Goal: Information Seeking & Learning: Check status

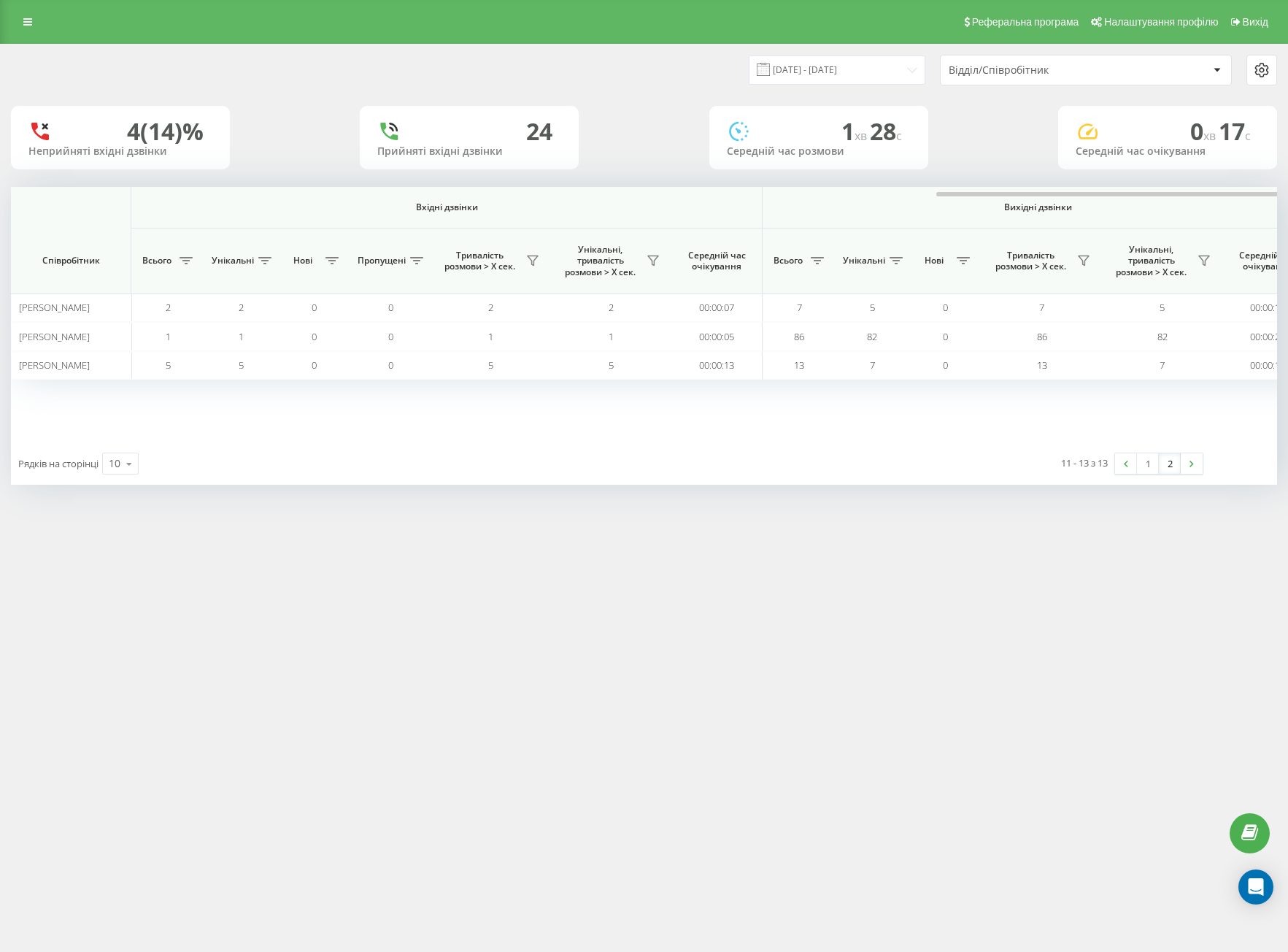
scroll to position [0, 571]
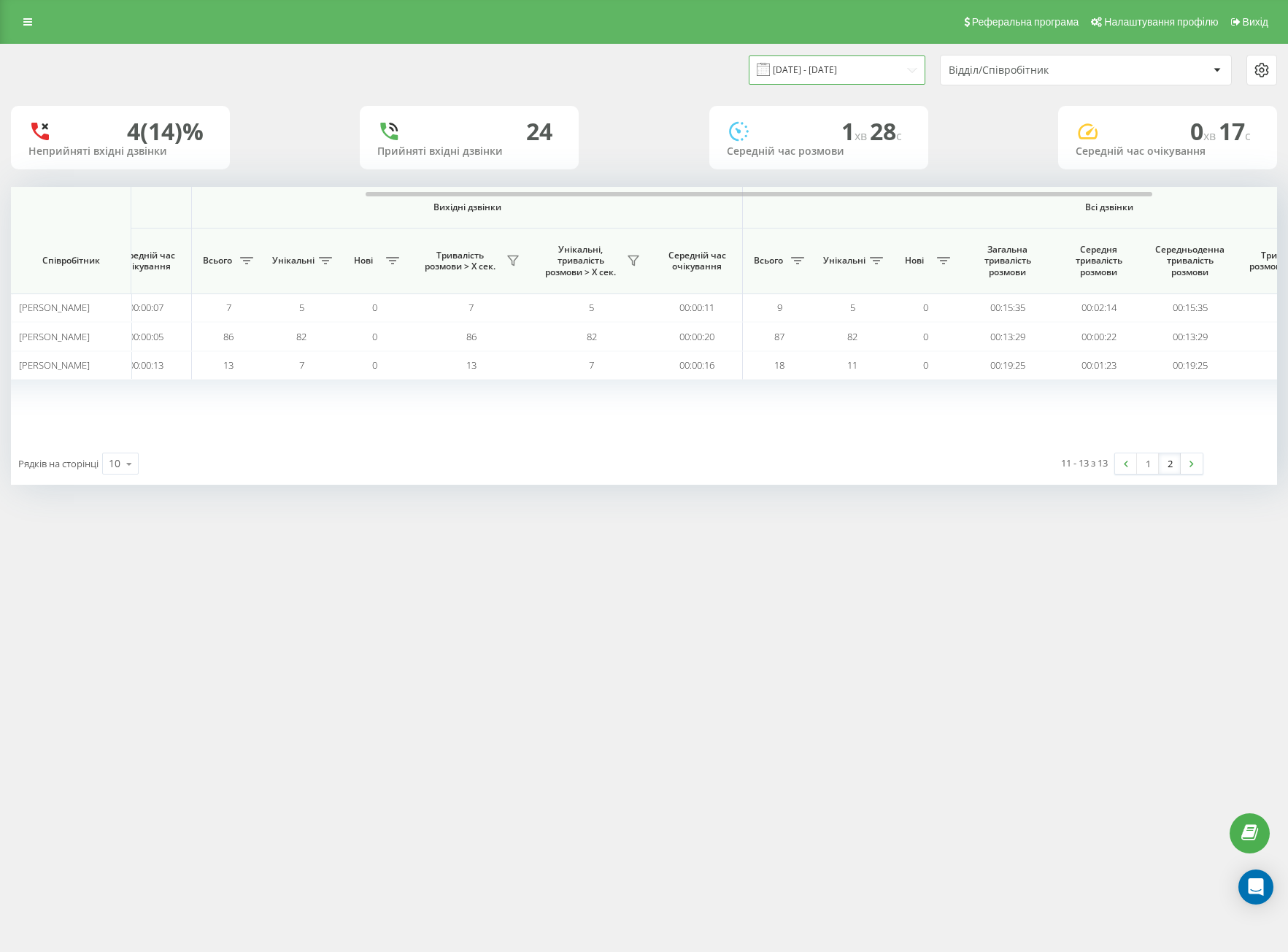
click at [794, 66] on input "[DATE] - [DATE]" at bounding box center [836, 70] width 176 height 29
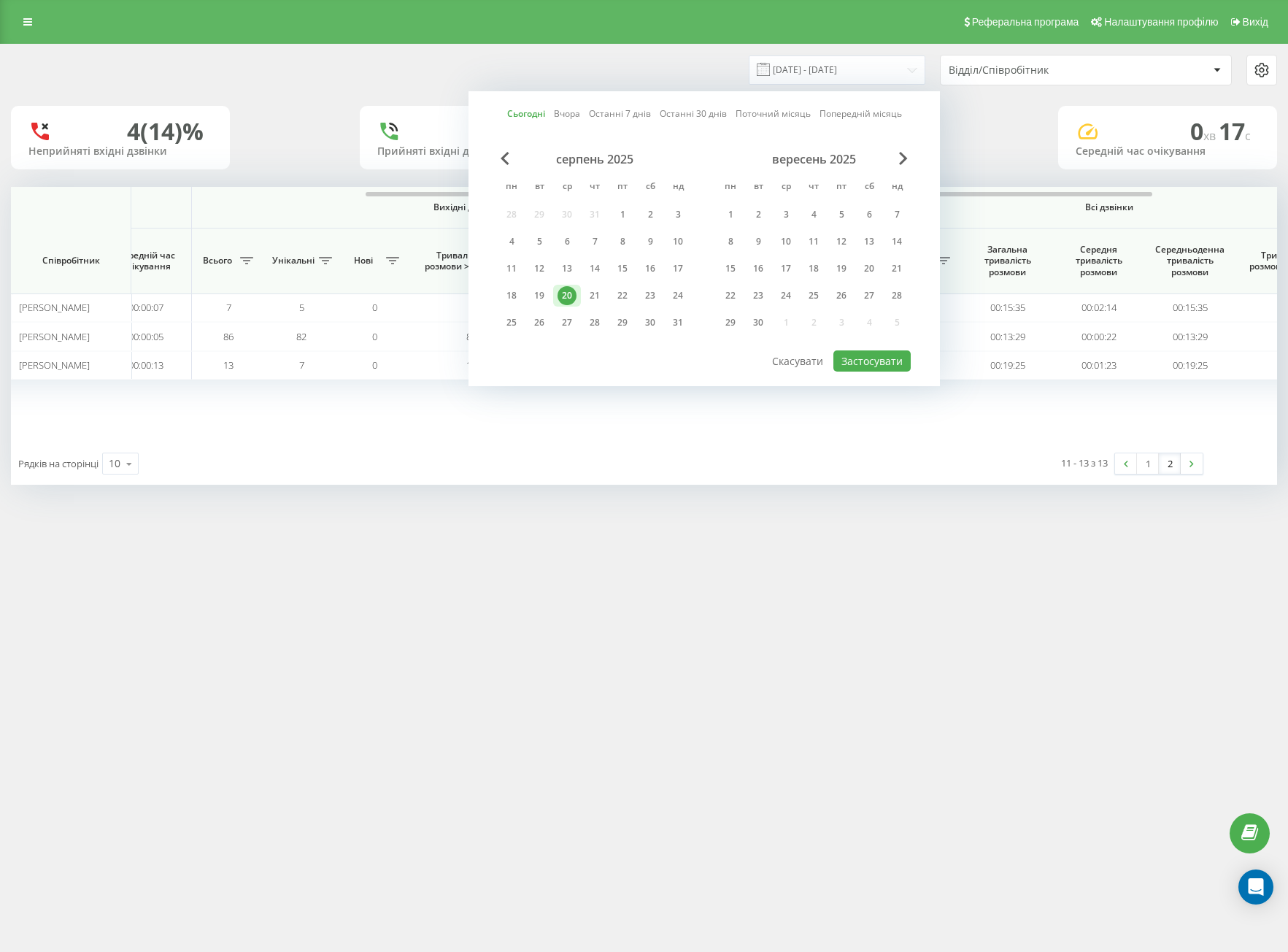
click at [554, 291] on div "20" at bounding box center [567, 295] width 28 height 22
click at [552, 291] on div "19" at bounding box center [539, 295] width 28 height 22
click at [564, 292] on div "20" at bounding box center [567, 296] width 19 height 19
click at [832, 367] on div "Сьогодні Вчора Останні 7 днів Останні 30 днів Поточний місяць Попередній місяць…" at bounding box center [704, 239] width 471 height 295
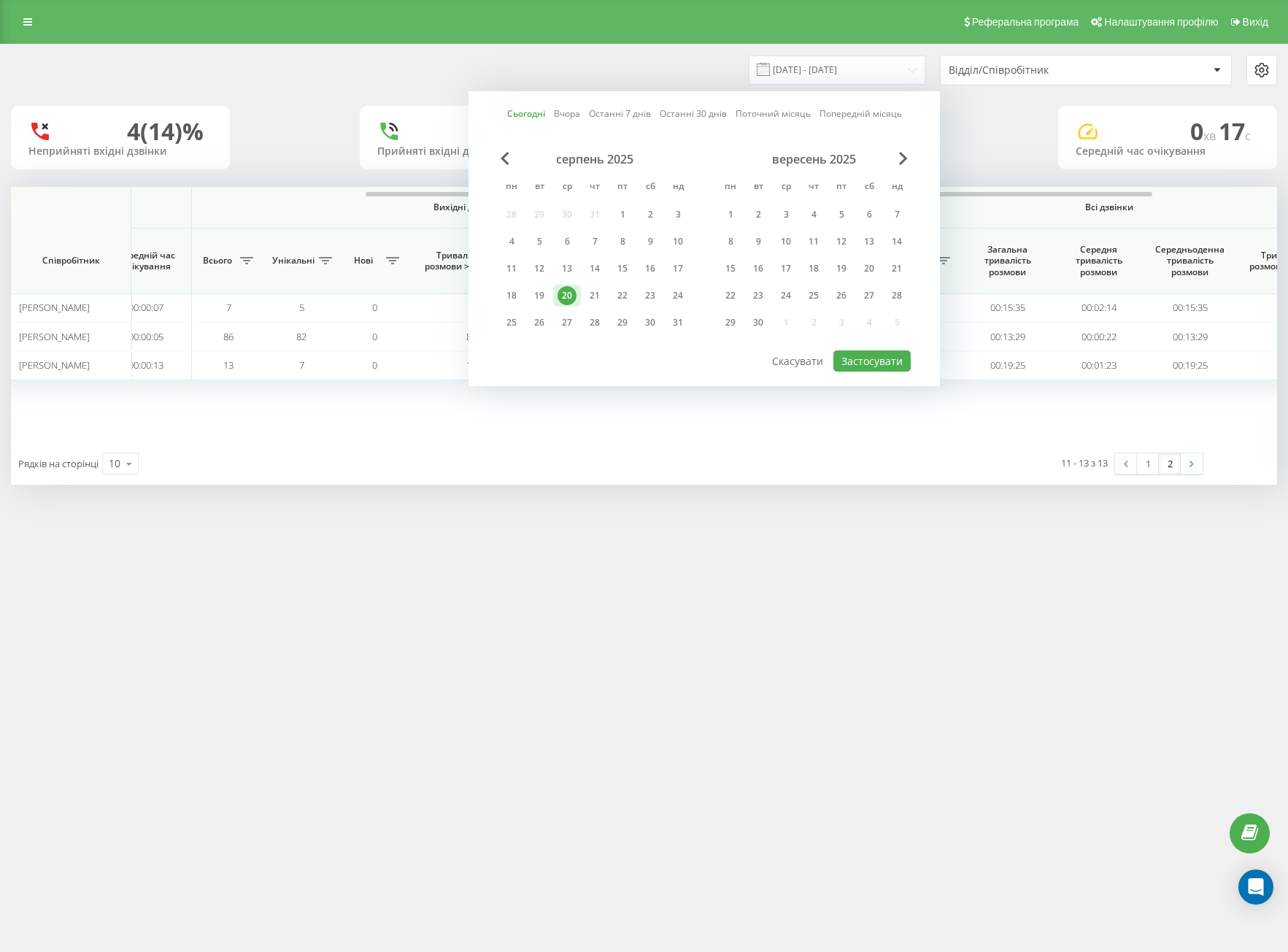
click at [851, 372] on div "Сьогодні Вчора Останні 7 днів Останні 30 днів Поточний місяць Попередній місяць…" at bounding box center [704, 239] width 471 height 295
click at [851, 364] on button "Застосувати" at bounding box center [872, 361] width 77 height 21
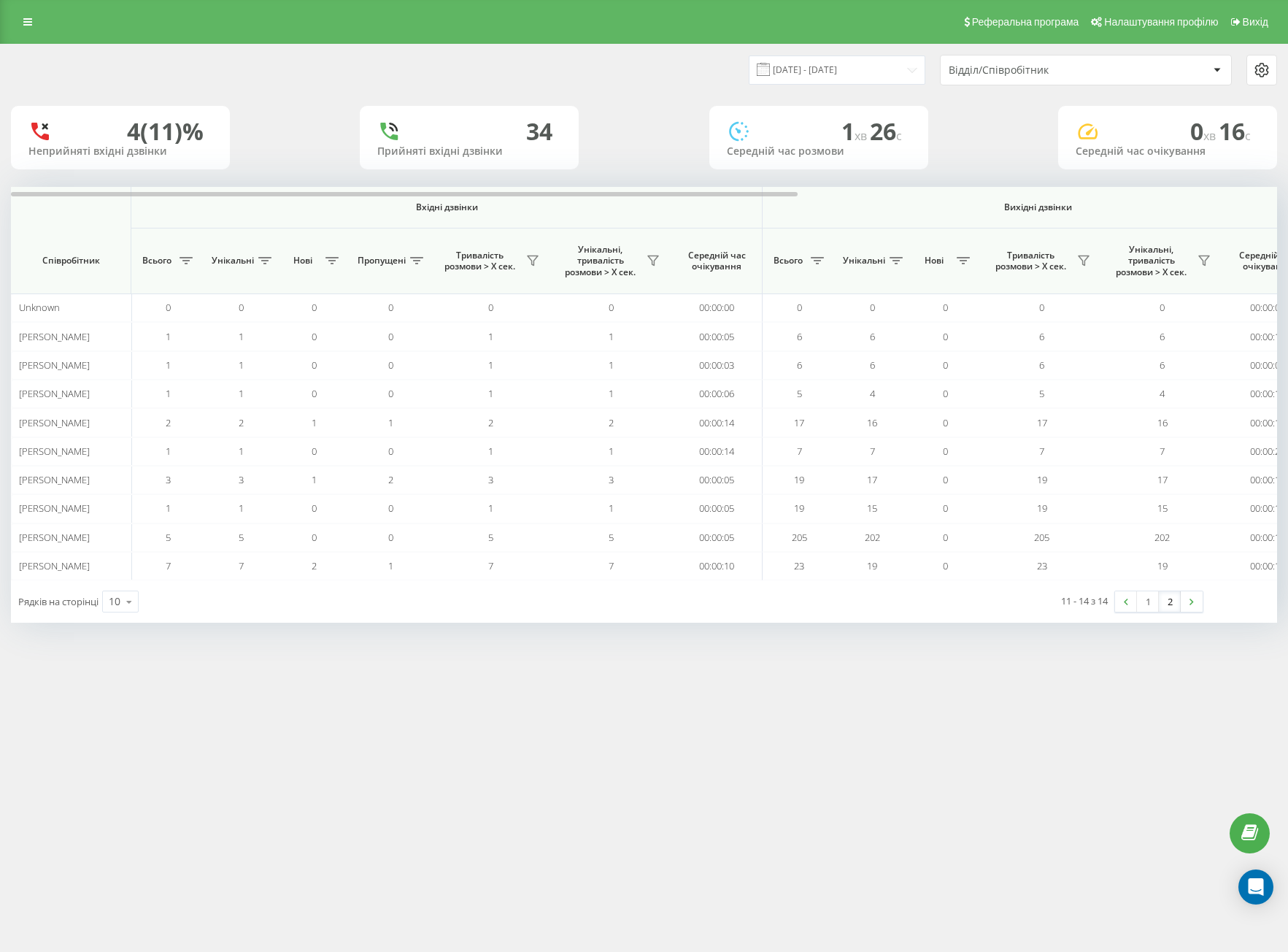
click at [1167, 616] on div "11 - 14 з 14 1 2" at bounding box center [976, 602] width 475 height 42
drag, startPoint x: 1159, startPoint y: 603, endPoint x: 1081, endPoint y: 646, distance: 89.1
click at [1153, 604] on div "1 2" at bounding box center [1158, 601] width 89 height 22
click at [1159, 604] on link "2" at bounding box center [1169, 601] width 22 height 20
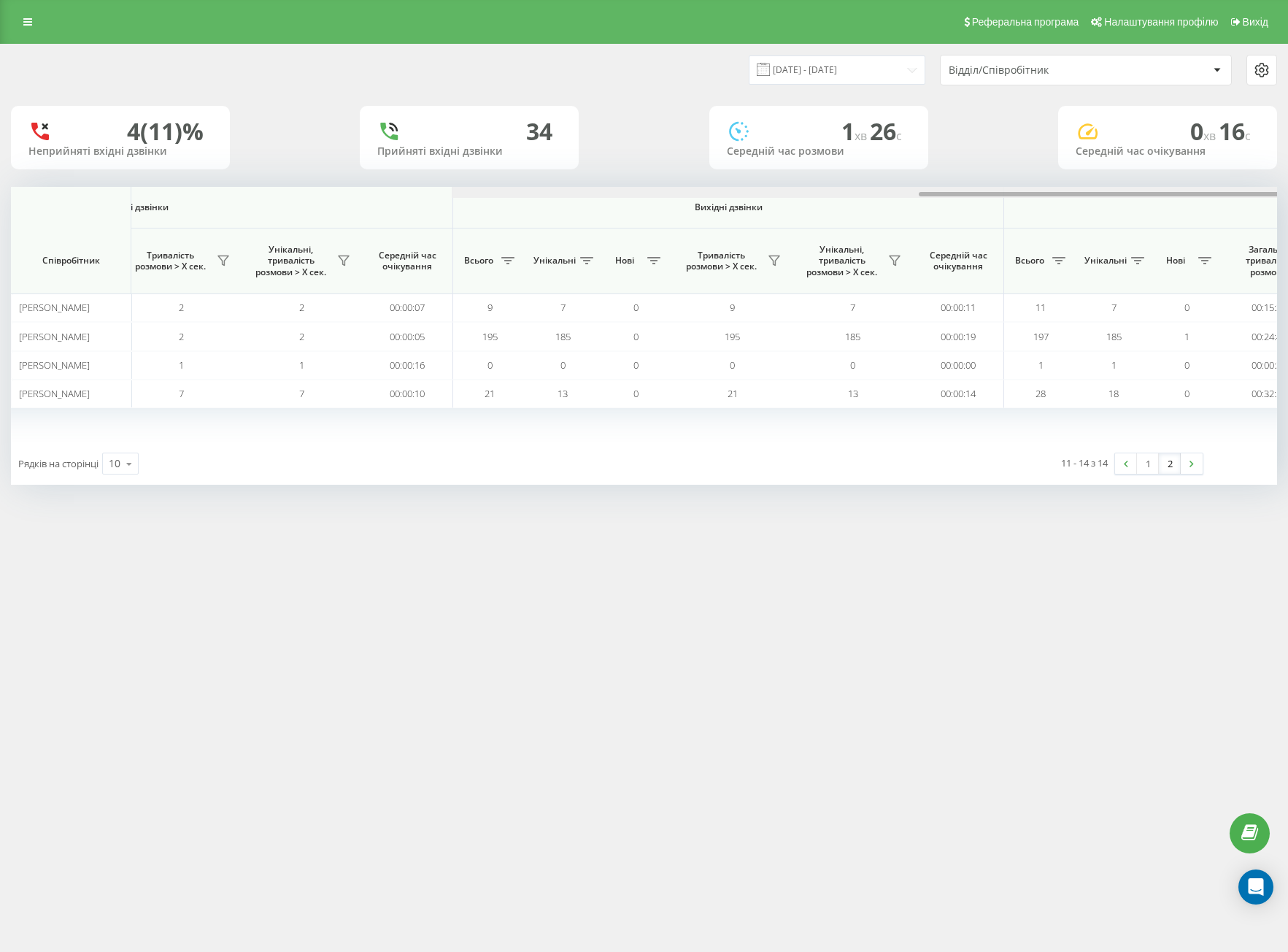
scroll to position [0, 769]
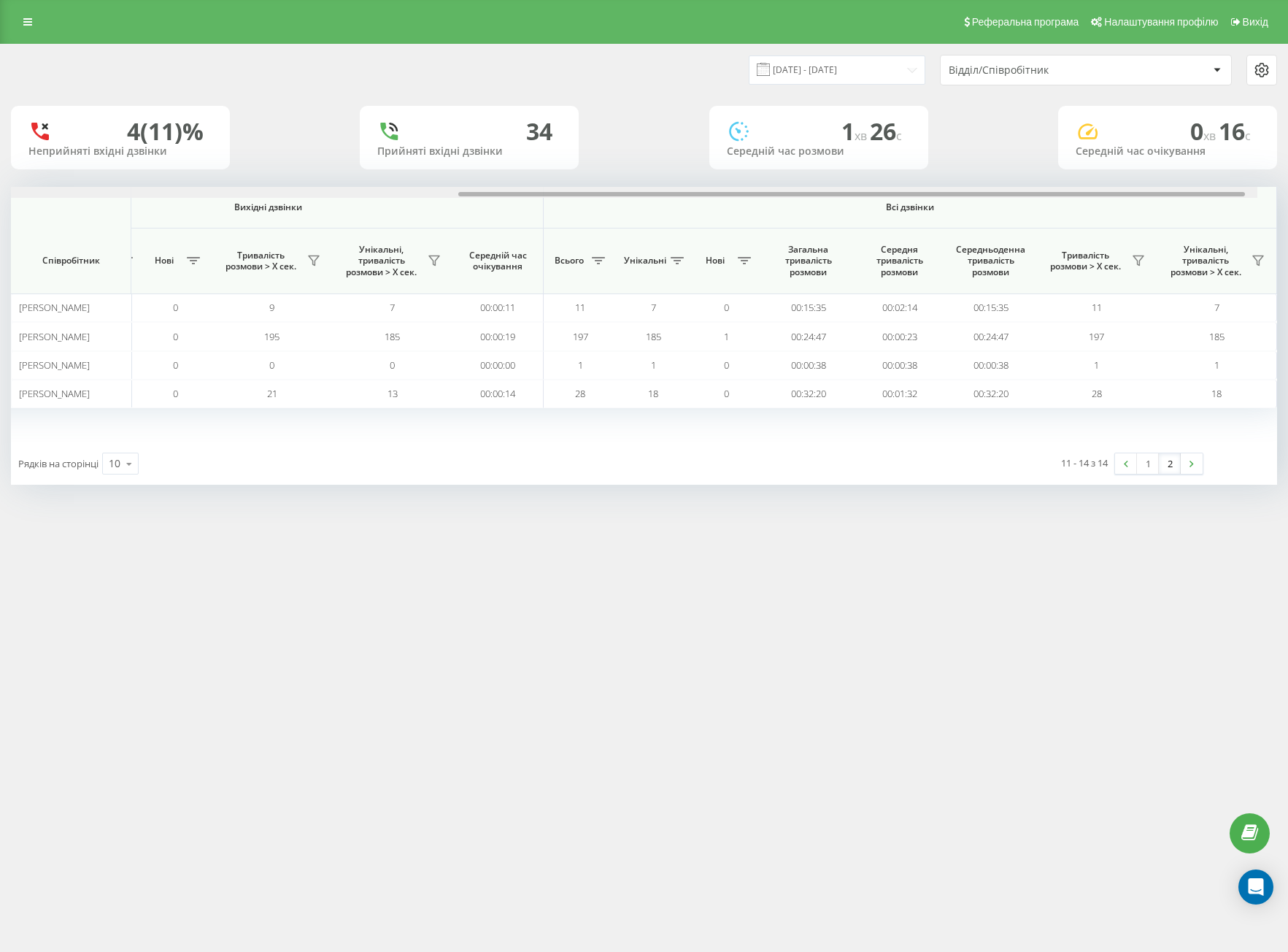
drag, startPoint x: 425, startPoint y: 195, endPoint x: 1148, endPoint y: 224, distance: 723.6
click at [1153, 194] on div at bounding box center [851, 194] width 787 height 5
click at [750, 669] on div "Реферальна програма Налаштування профілю Вихід [DATE] - [DATE] Відділ/Співробіт…" at bounding box center [644, 476] width 1288 height 952
drag, startPoint x: 822, startPoint y: 48, endPoint x: 831, endPoint y: 67, distance: 21.0
click at [823, 50] on div "[DATE] - [DATE] Відділ/Співробітник" at bounding box center [644, 69] width 1286 height 51
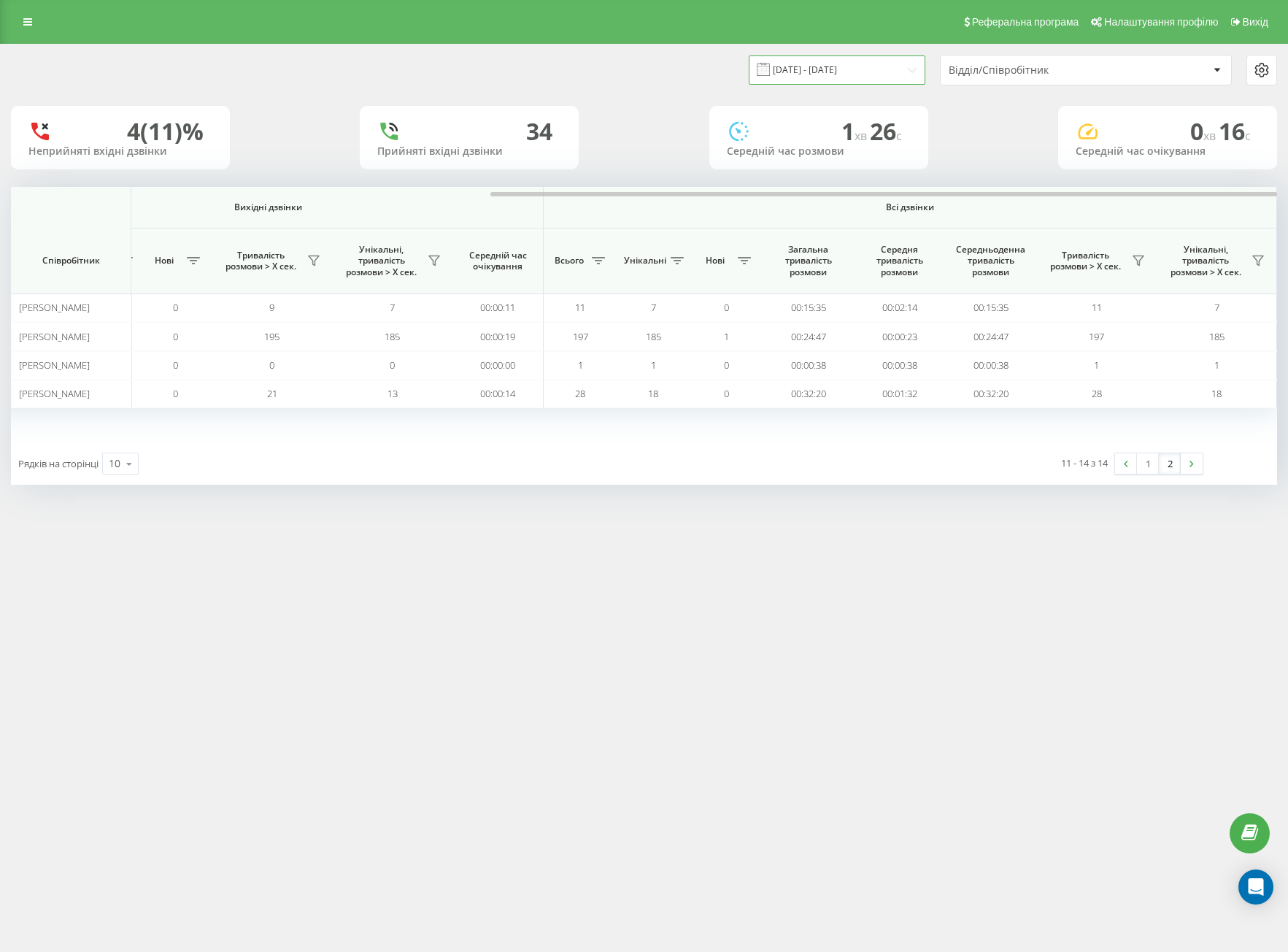
click at [831, 67] on input "[DATE] - [DATE]" at bounding box center [836, 70] width 176 height 29
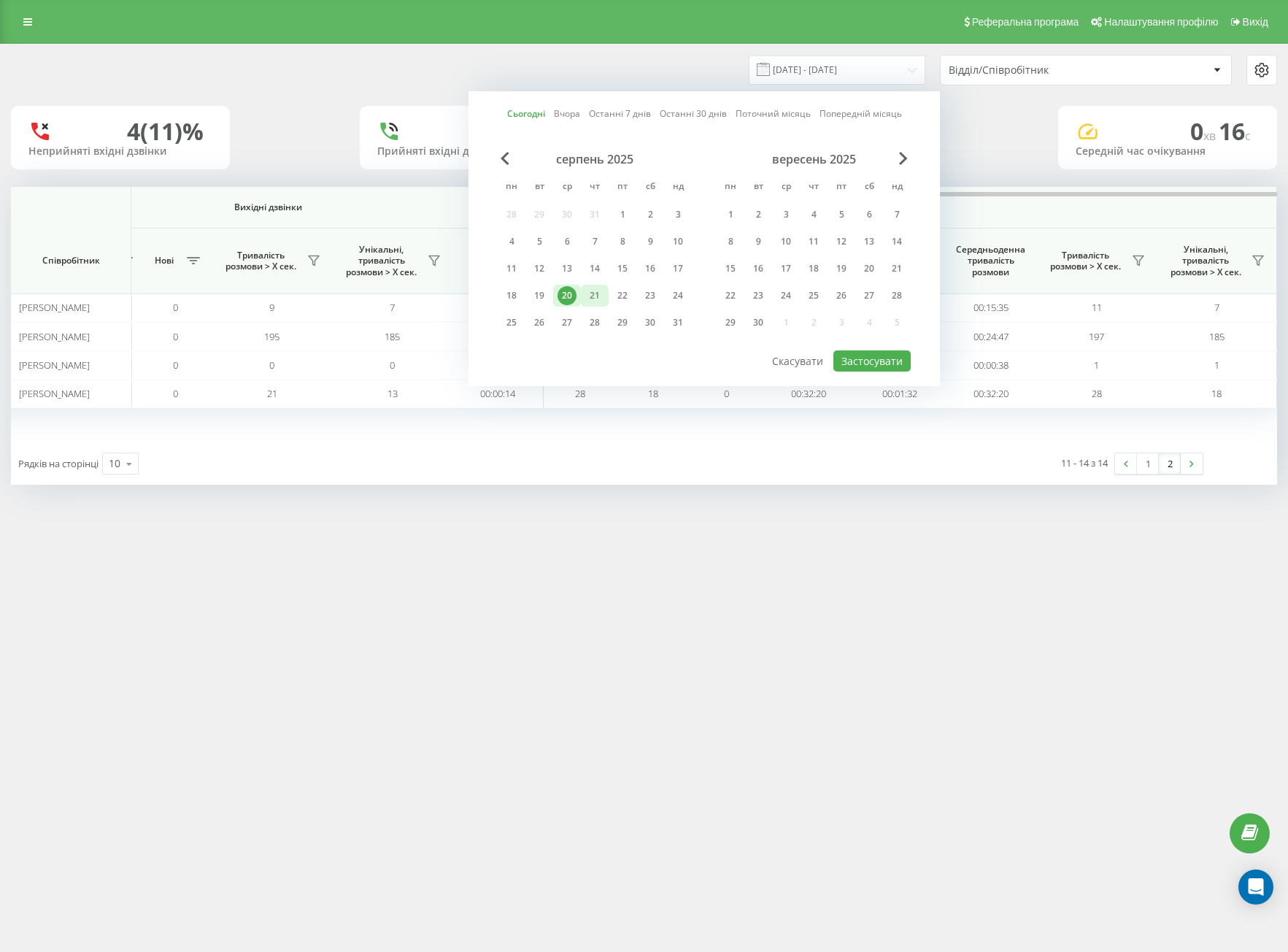
click at [604, 305] on div "21" at bounding box center [594, 295] width 28 height 22
click at [577, 298] on div "20" at bounding box center [567, 295] width 28 height 22
click at [859, 366] on button "Застосувати" at bounding box center [872, 361] width 77 height 21
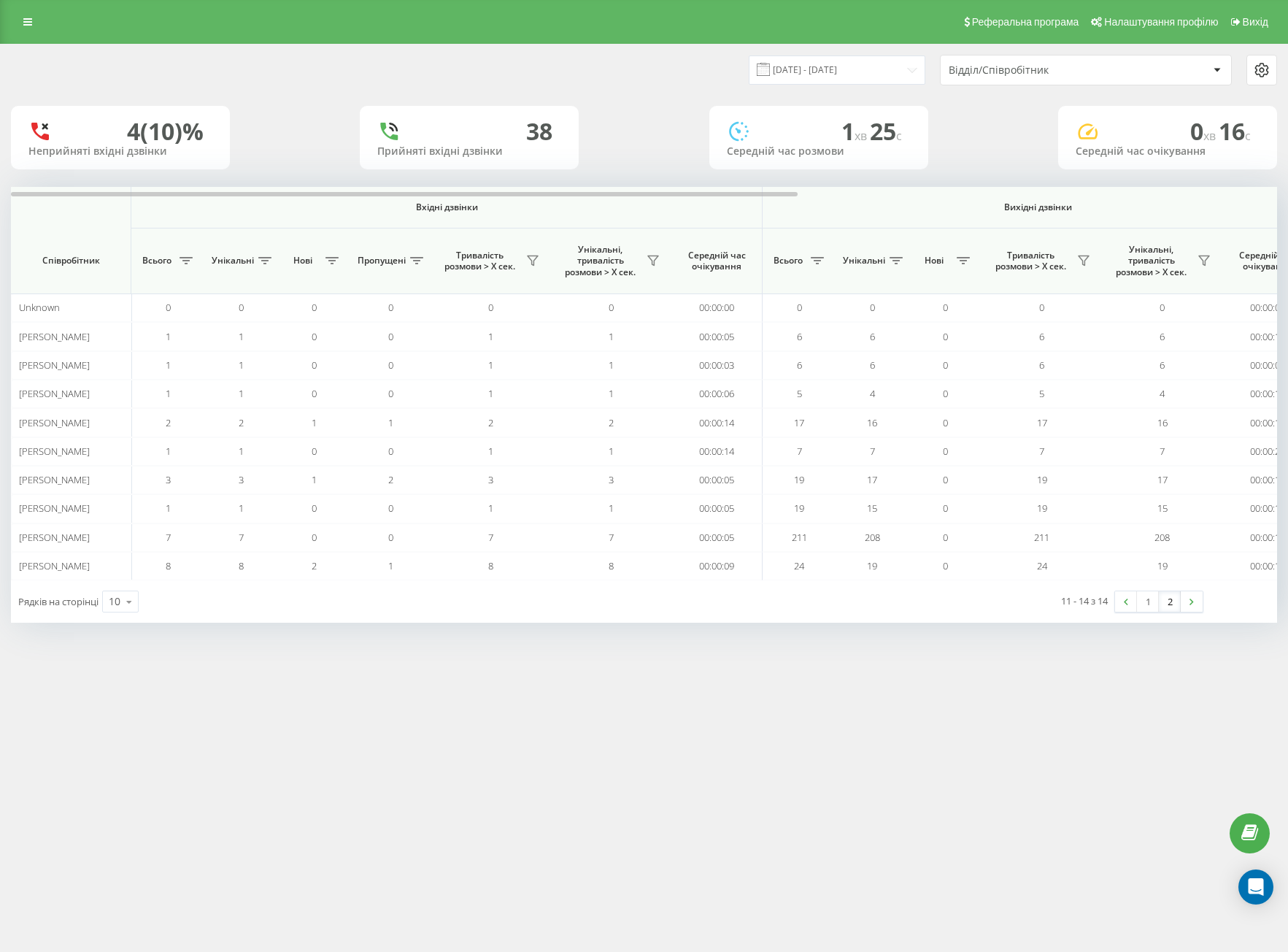
click at [1168, 612] on div "1 2" at bounding box center [1158, 601] width 89 height 22
click at [1169, 600] on link "2" at bounding box center [1169, 601] width 22 height 20
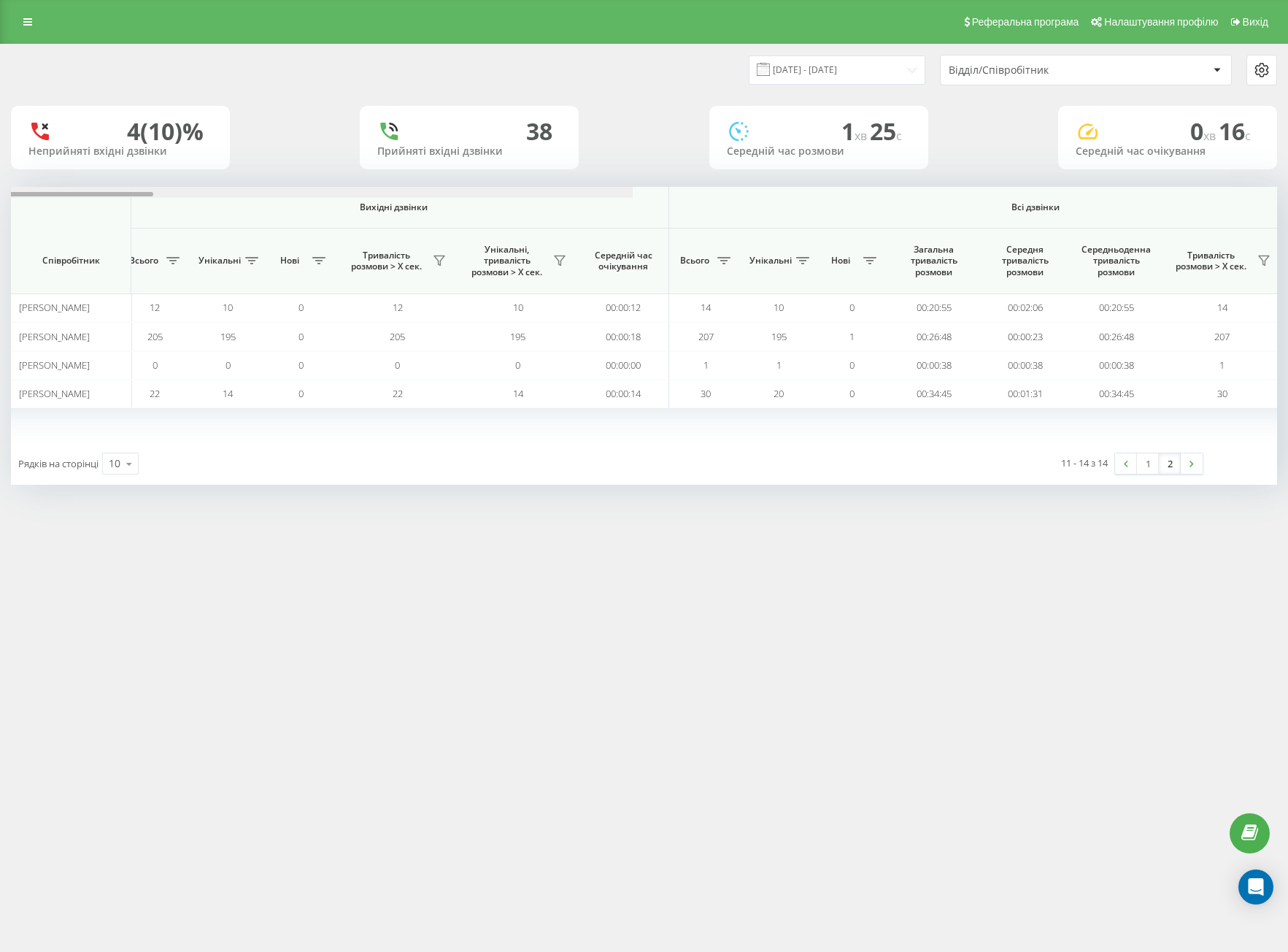
drag, startPoint x: 490, startPoint y: 193, endPoint x: 1152, endPoint y: 211, distance: 662.2
click at [1154, 186] on div "[DATE] - [DATE] Відділ/Співробітник 4 (10)% Неприйняті вхідні дзвінки [GEOGRAPH…" at bounding box center [643, 264] width 1266 height 440
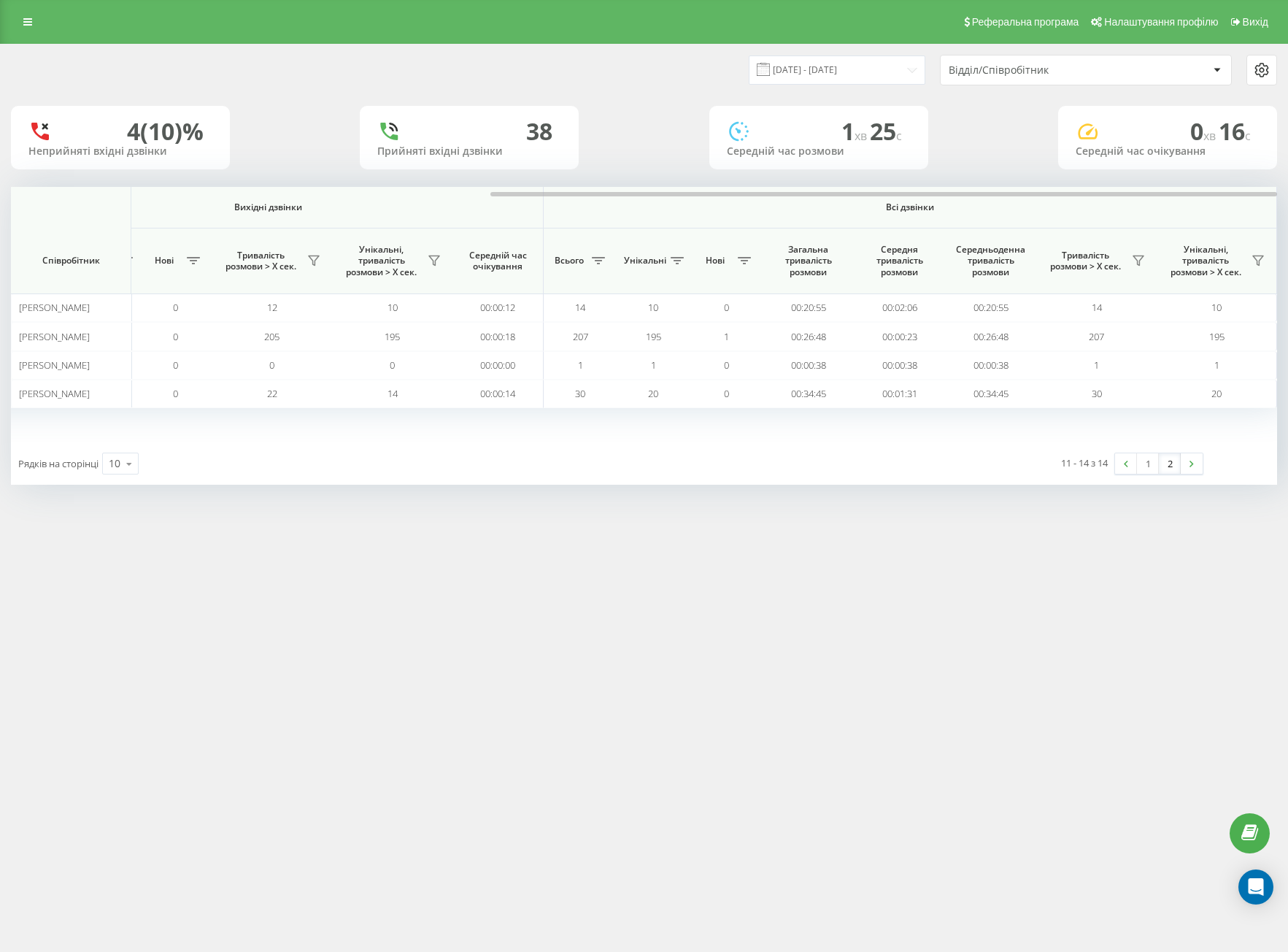
drag, startPoint x: 640, startPoint y: 593, endPoint x: 632, endPoint y: 584, distance: 12.0
click at [637, 592] on div "Реферальна програма Налаштування профілю Вихід [DATE] - [DATE] Відділ/Співробіт…" at bounding box center [644, 476] width 1288 height 952
click at [883, 52] on div "[DATE] - [DATE] Відділ/Співробітник" at bounding box center [644, 69] width 1286 height 51
click at [833, 68] on input "[DATE] - [DATE]" at bounding box center [836, 70] width 176 height 29
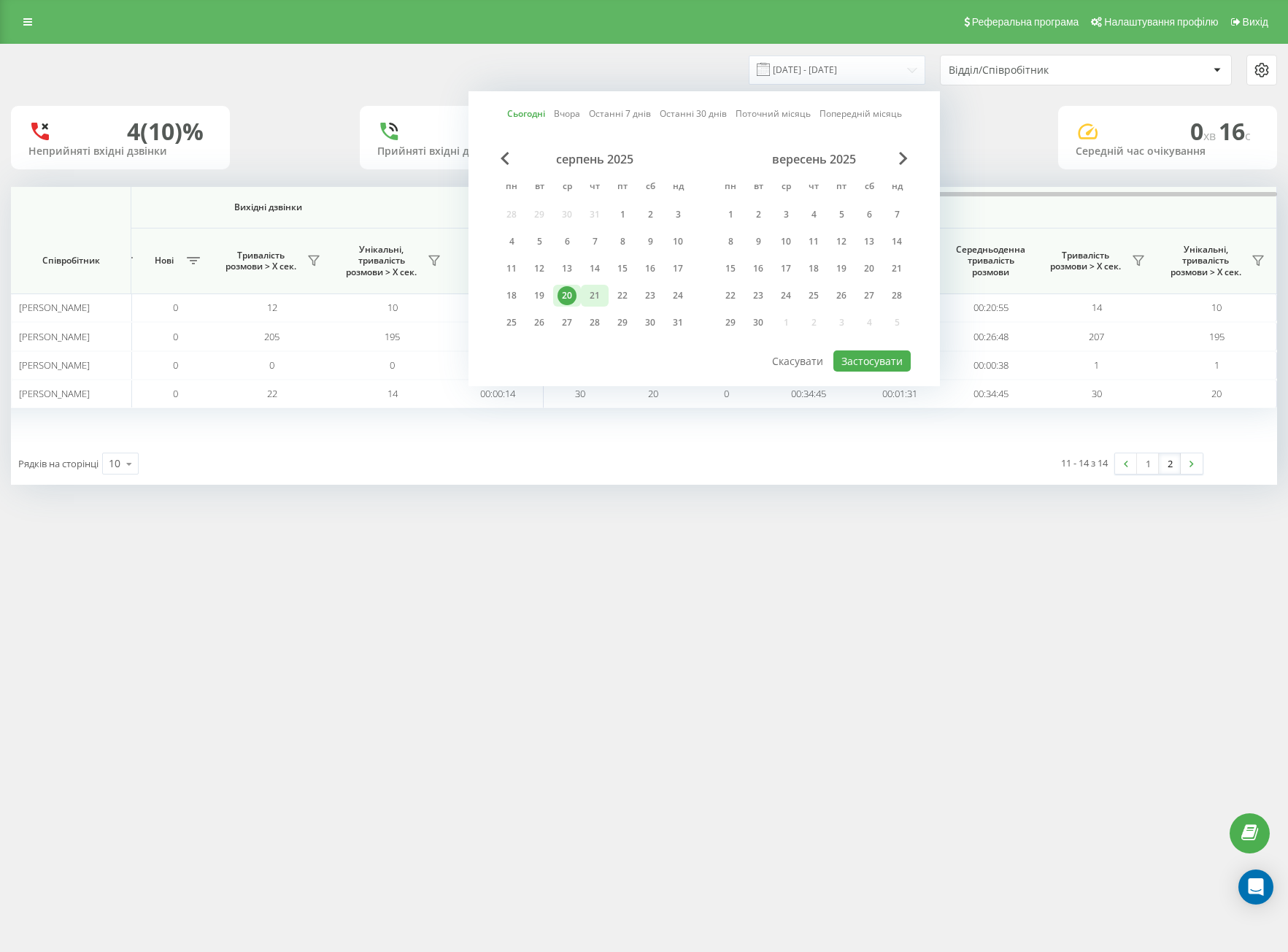
click at [584, 292] on div "21" at bounding box center [594, 295] width 28 height 22
click at [574, 293] on div "20" at bounding box center [567, 296] width 19 height 19
click at [853, 356] on button "Застосувати" at bounding box center [872, 361] width 77 height 21
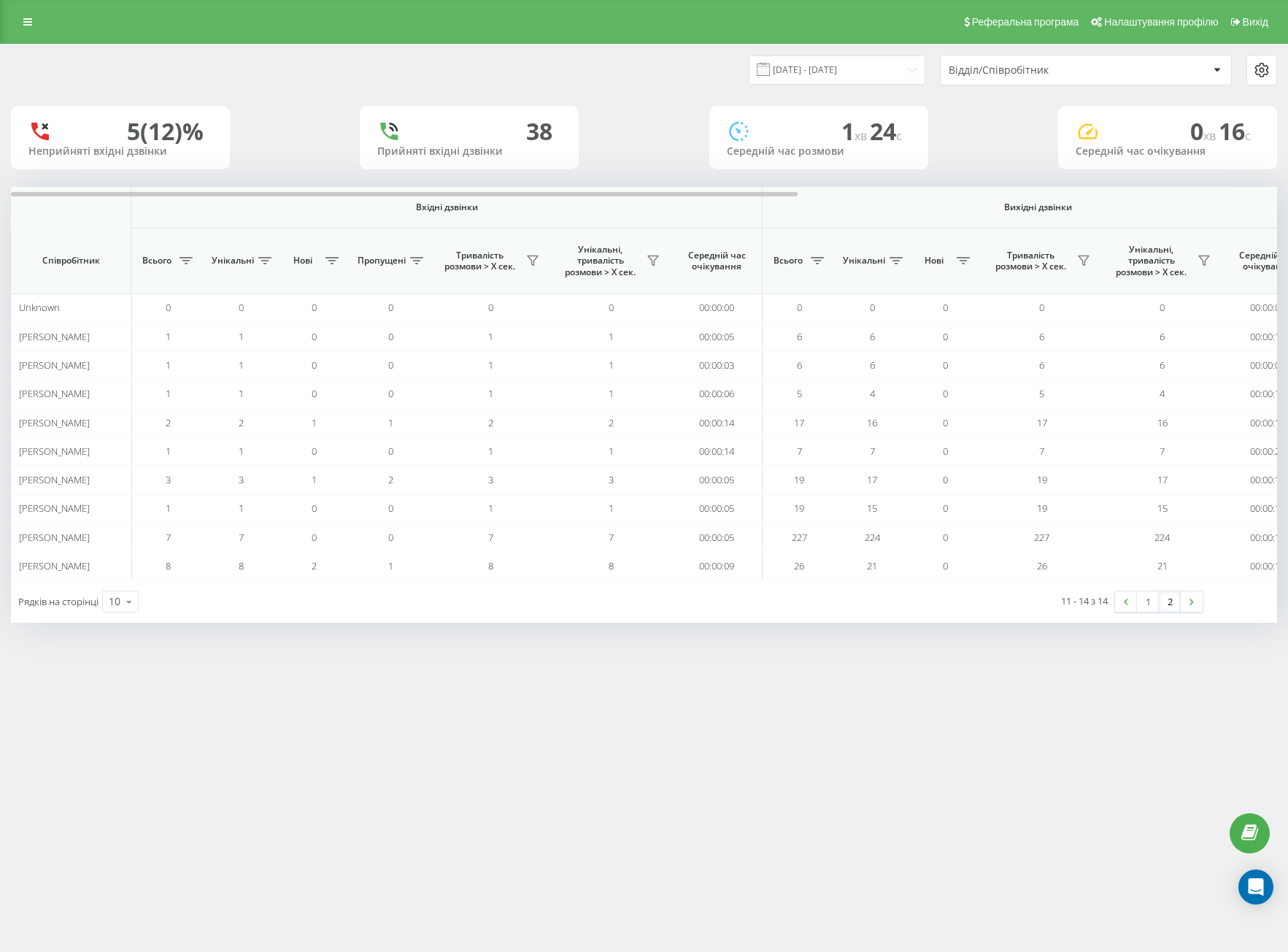
click at [1169, 589] on div "11 - 14 з 14 1 2" at bounding box center [976, 602] width 475 height 42
click at [1169, 593] on link "2" at bounding box center [1169, 601] width 22 height 20
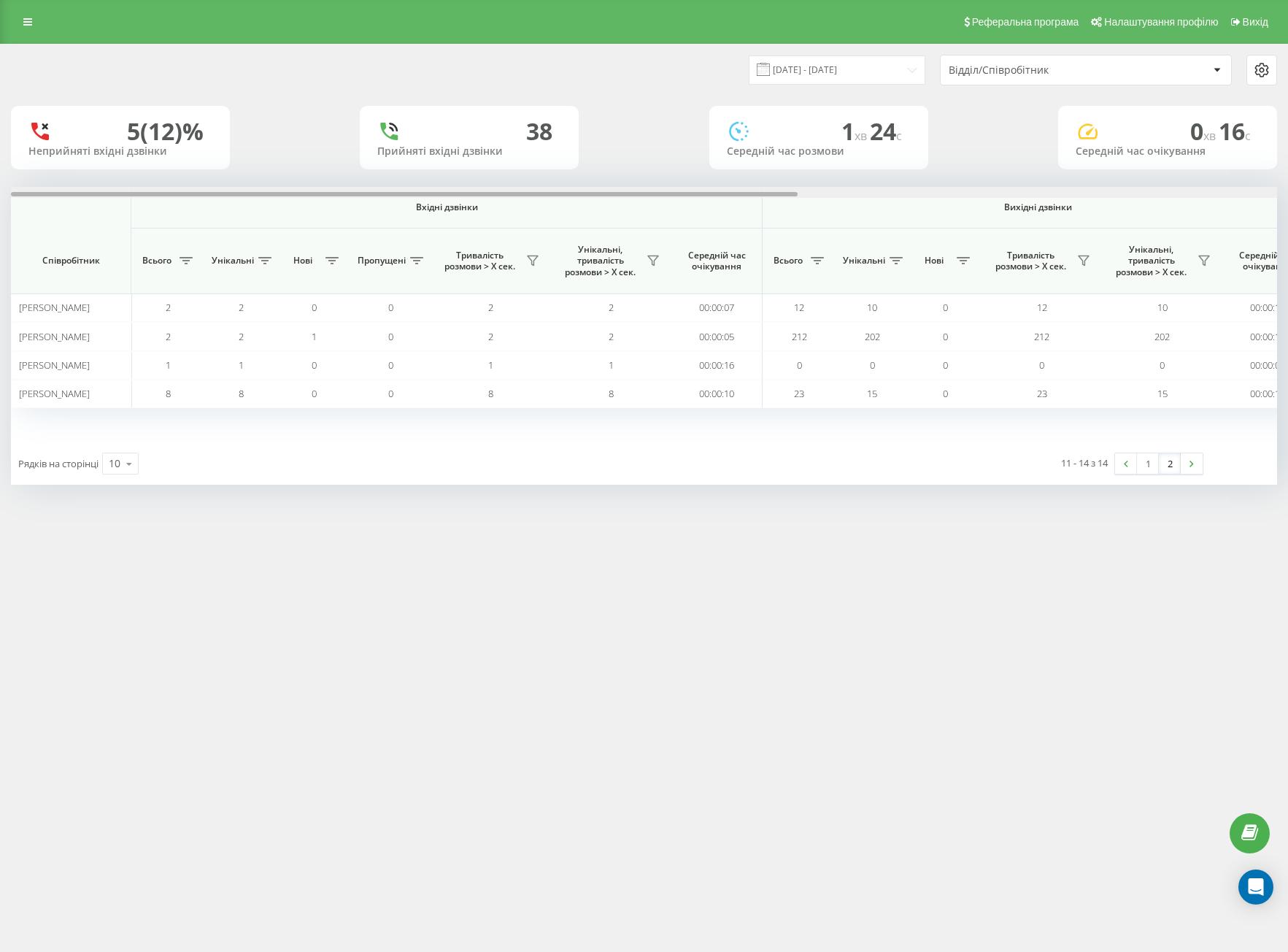
scroll to position [0, 769]
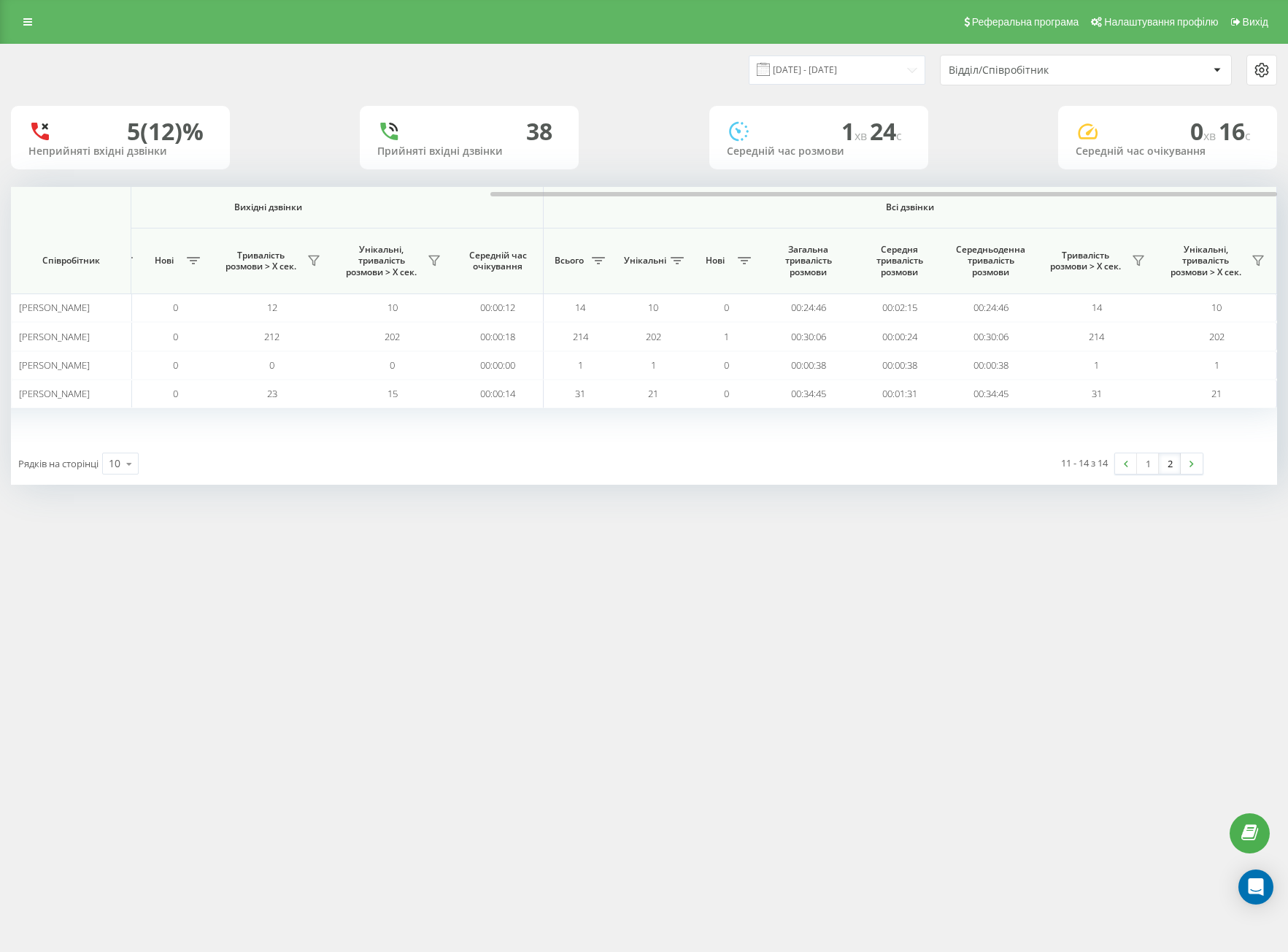
drag, startPoint x: 631, startPoint y: 190, endPoint x: 1075, endPoint y: 209, distance: 444.4
click at [1075, 206] on div "Вхідні дзвінки Вихідні дзвінки Всі дзвінки Співробітник Всього Унікальні Нові П…" at bounding box center [643, 314] width 1266 height 256
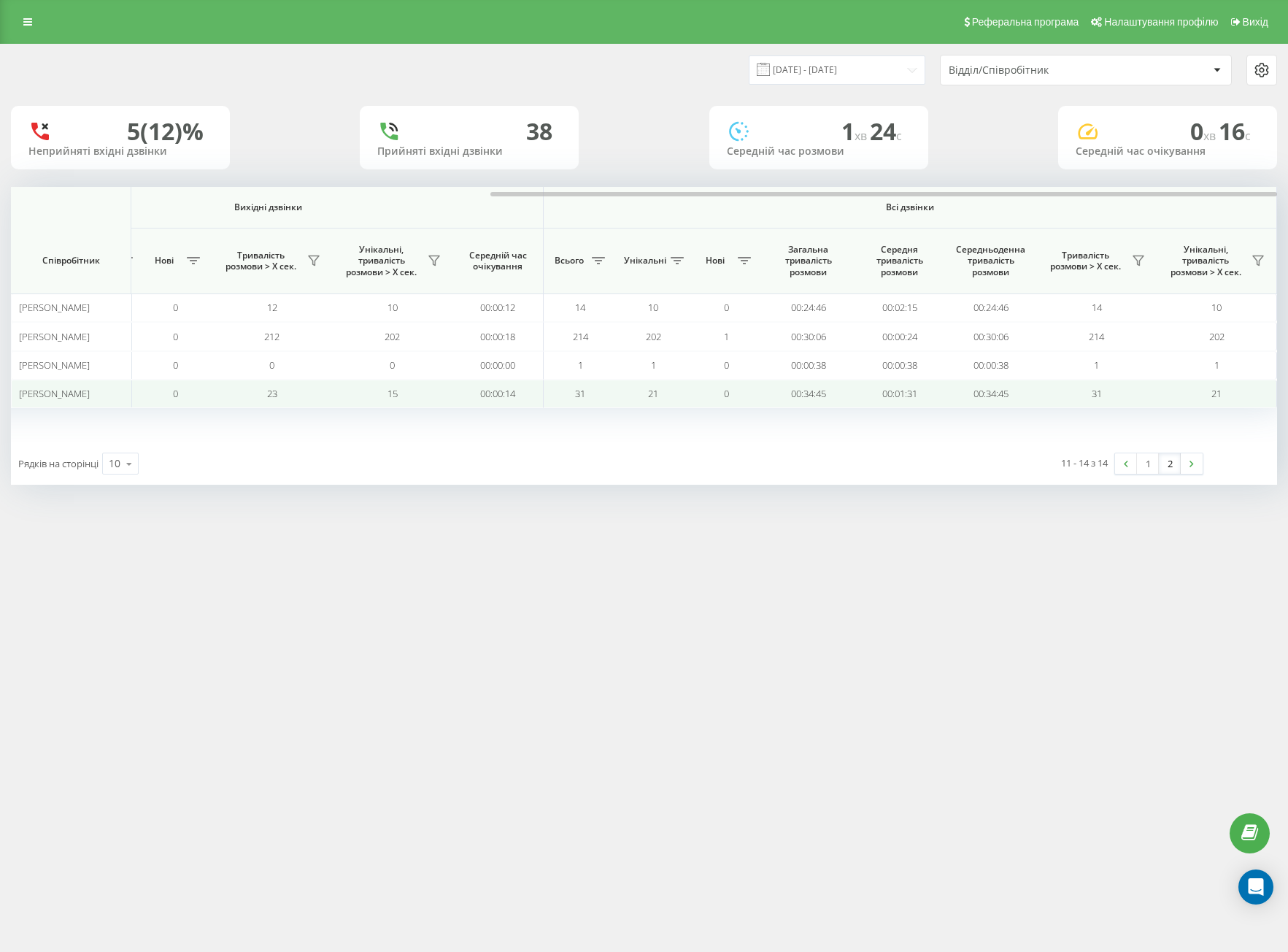
click at [880, 490] on div "[DATE] - [DATE] Відділ/Співробітник 5 (12)% Неприйняті вхідні дзвінки 38 Прийня…" at bounding box center [644, 278] width 1288 height 470
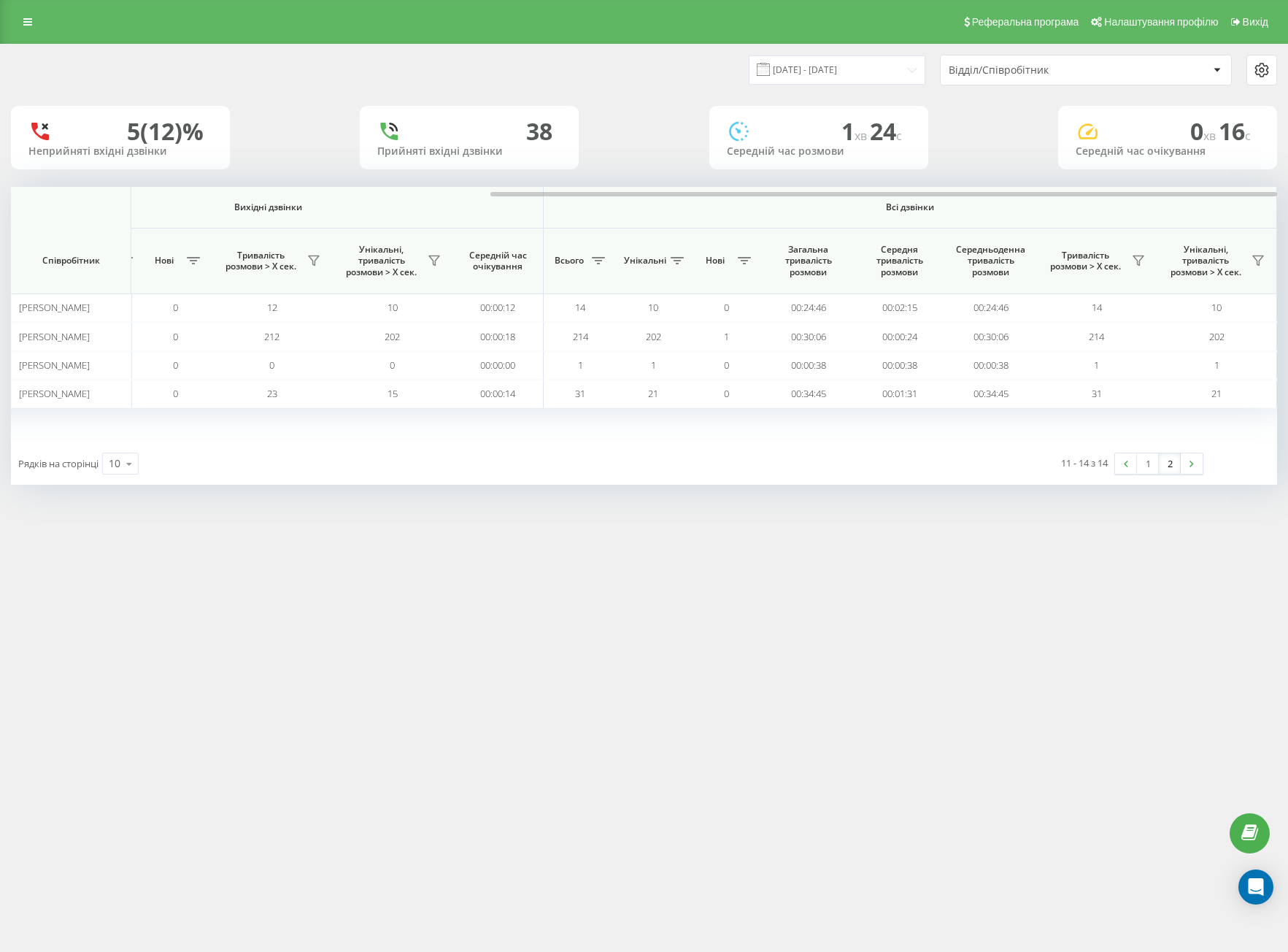
drag, startPoint x: 703, startPoint y: 482, endPoint x: 322, endPoint y: 87, distance: 548.8
click at [702, 483] on div "Рядків на сторінці 10 10 25 50 100 11 - 14 з 14 1 2" at bounding box center [643, 464] width 1266 height 42
click at [845, 75] on input "[DATE] - [DATE]" at bounding box center [836, 70] width 176 height 29
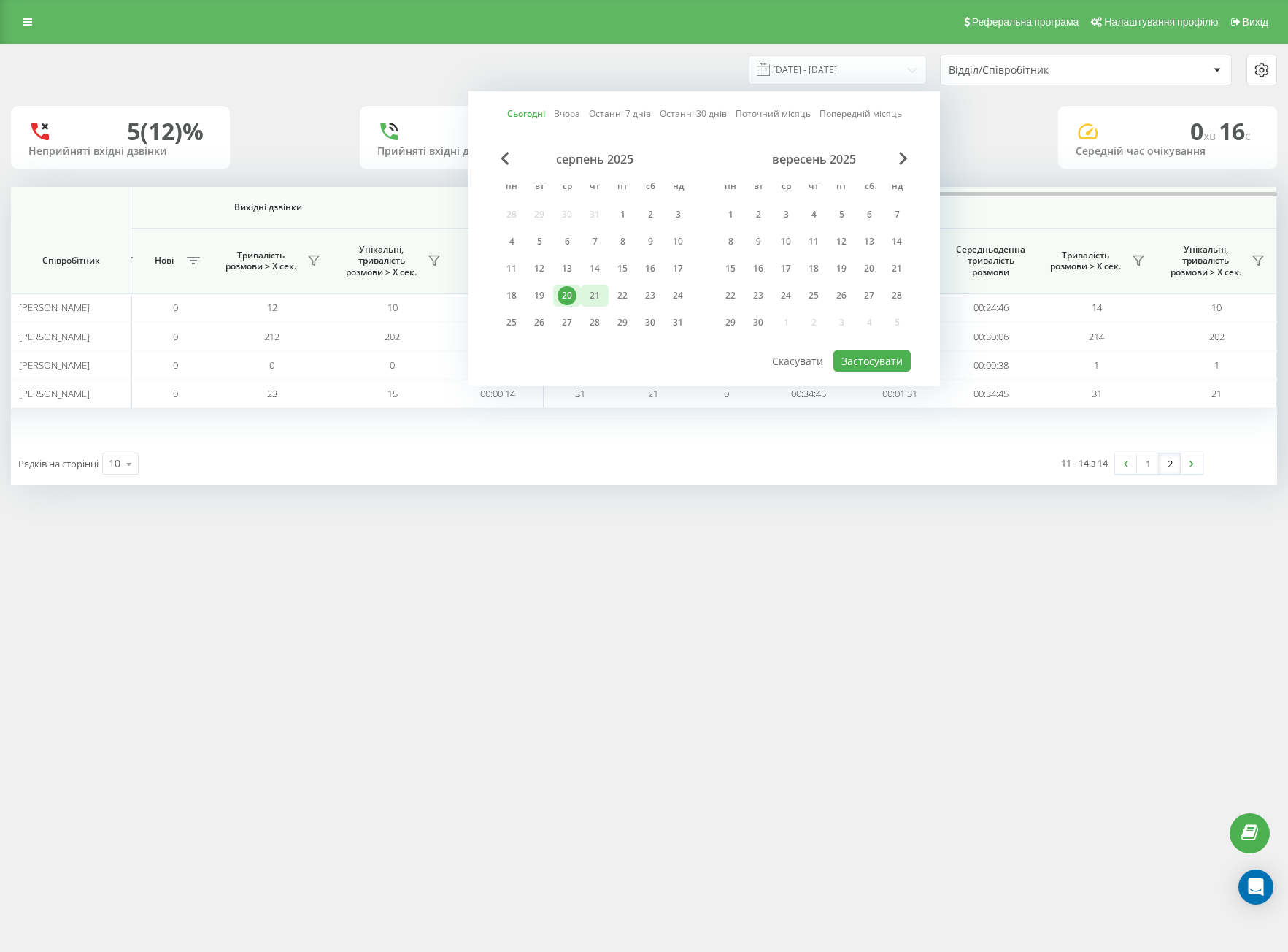
click at [595, 292] on div "21" at bounding box center [595, 296] width 19 height 19
click at [571, 303] on div "20" at bounding box center [567, 296] width 19 height 19
click at [875, 363] on button "Застосувати" at bounding box center [872, 361] width 77 height 21
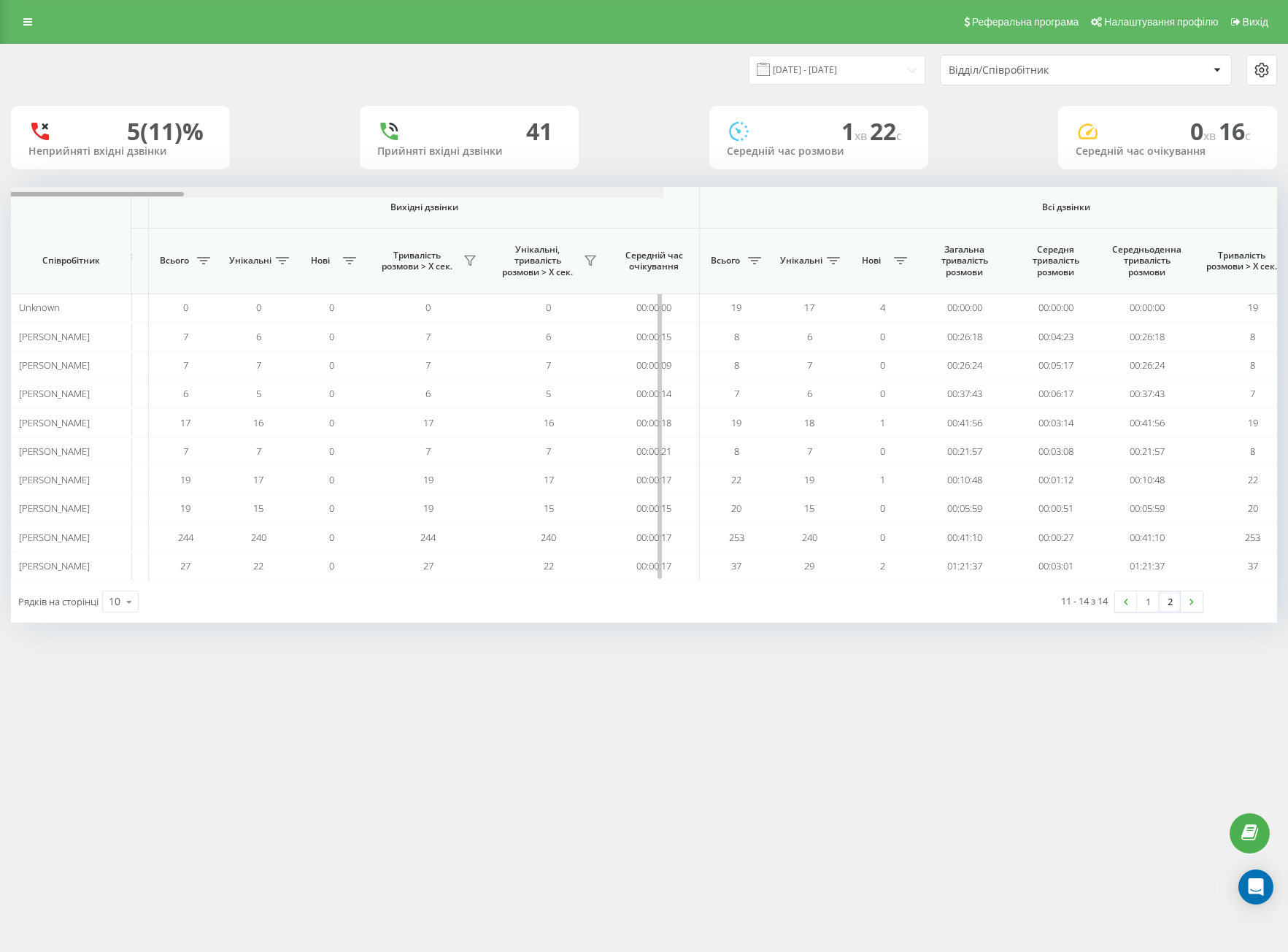
drag, startPoint x: 340, startPoint y: 194, endPoint x: 1073, endPoint y: 261, distance: 736.1
click at [929, 222] on div "Вхідні дзвінки Вихідні дзвінки Всі дзвінки Співробітник Всього Унікальні Нові П…" at bounding box center [643, 384] width 1266 height 394
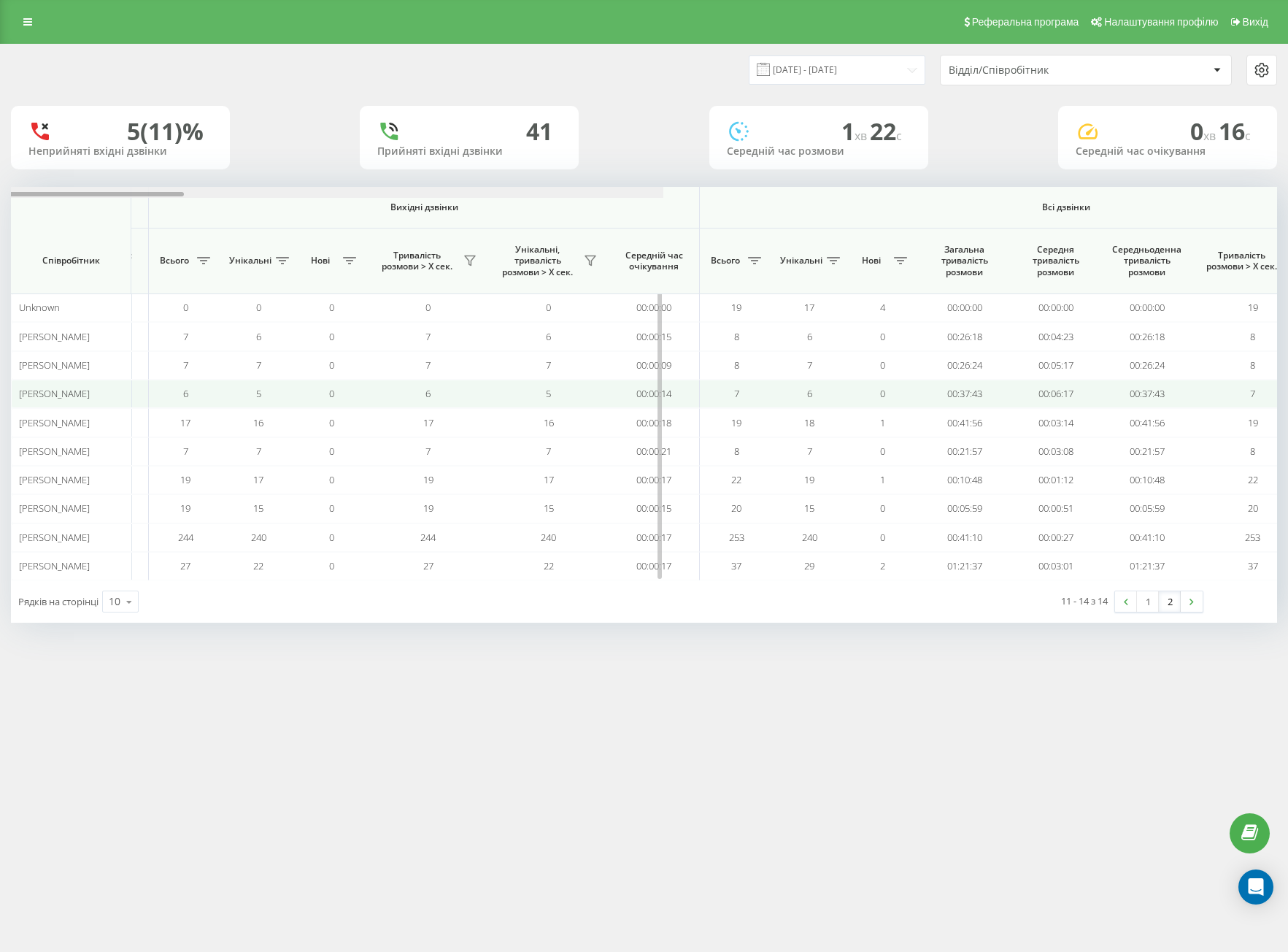
scroll to position [0, 769]
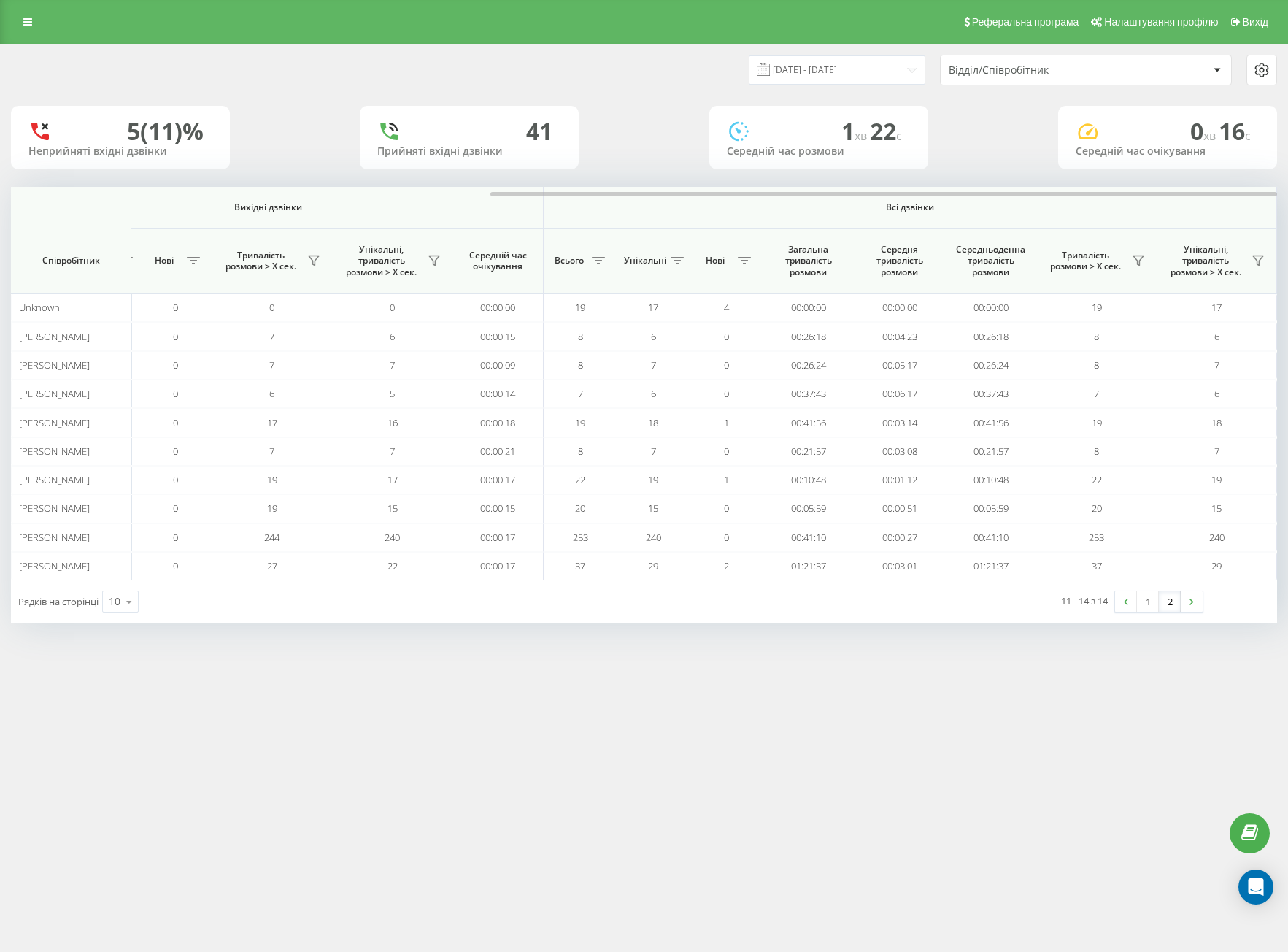
click at [1175, 595] on link "2" at bounding box center [1169, 601] width 22 height 20
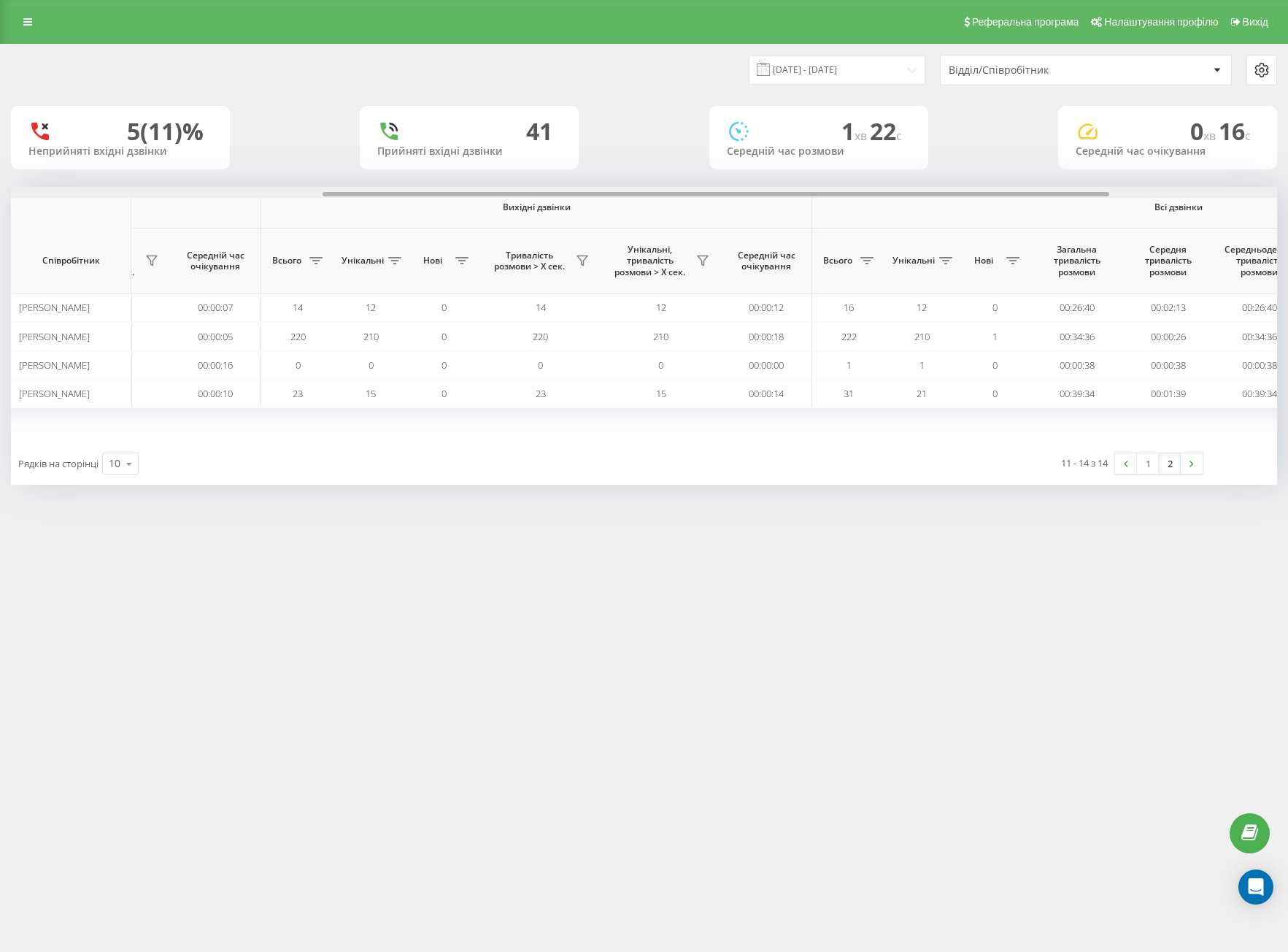
drag, startPoint x: 730, startPoint y: 192, endPoint x: 1260, endPoint y: 238, distance: 532.0
click at [1287, 199] on html "[DOMAIN_NAME] Проекти [DOMAIN_NAME] Центр звернень Аналiтика Співробітники у ре…" at bounding box center [644, 476] width 1288 height 952
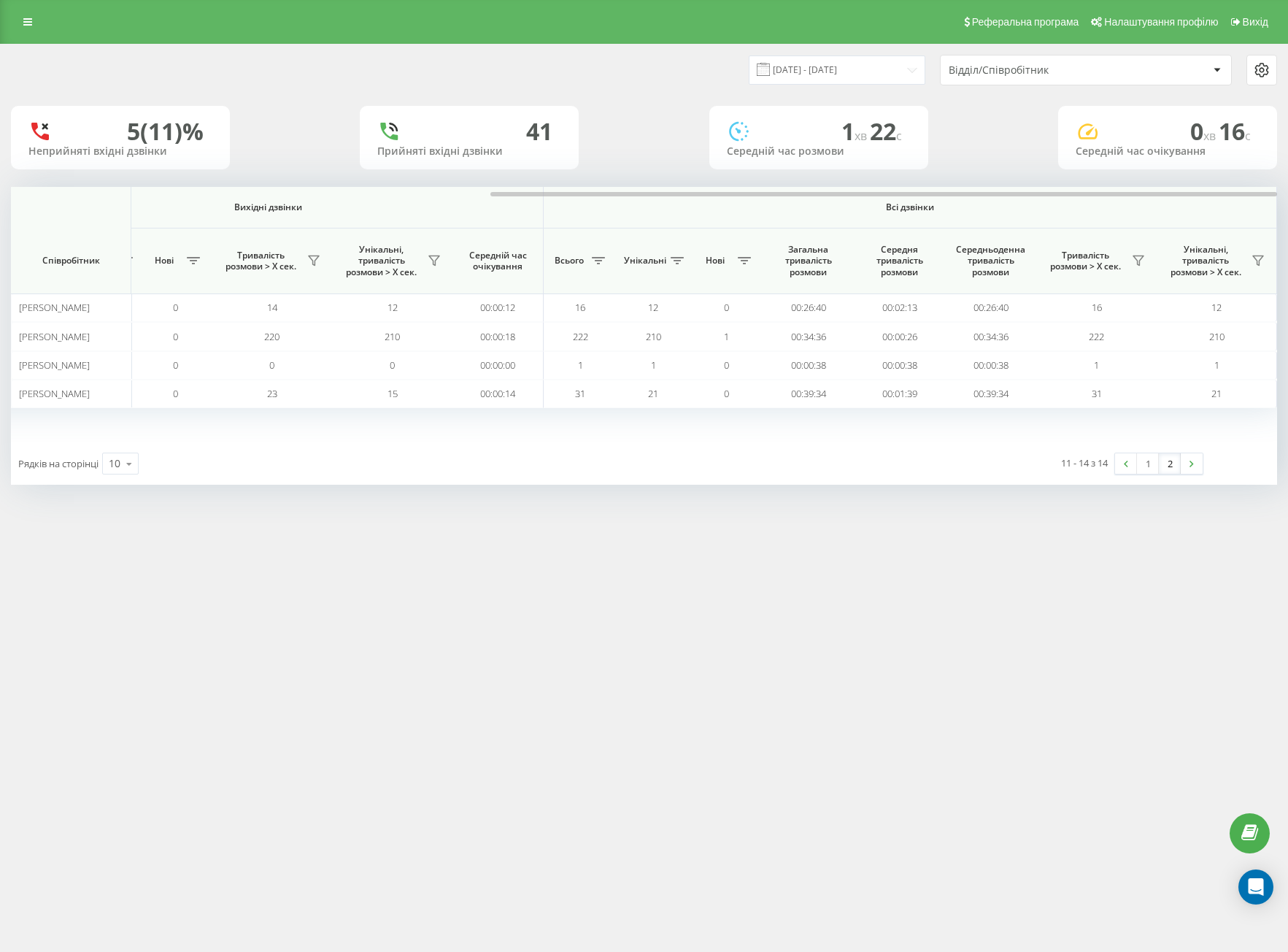
click at [753, 548] on div "Реферальна програма Налаштування профілю Вихід [DATE] - [DATE] Відділ/Співробіт…" at bounding box center [644, 476] width 1288 height 952
click at [874, 585] on div "Реферальна програма Налаштування профілю Вихід [DATE] - [DATE] Відділ/Співробіт…" at bounding box center [644, 476] width 1288 height 952
click at [931, 675] on div "Реферальна програма Налаштування профілю Вихід [DATE] - [DATE] Відділ/Співробіт…" at bounding box center [644, 476] width 1288 height 952
click at [817, 79] on input "[DATE] - [DATE]" at bounding box center [841, 70] width 176 height 29
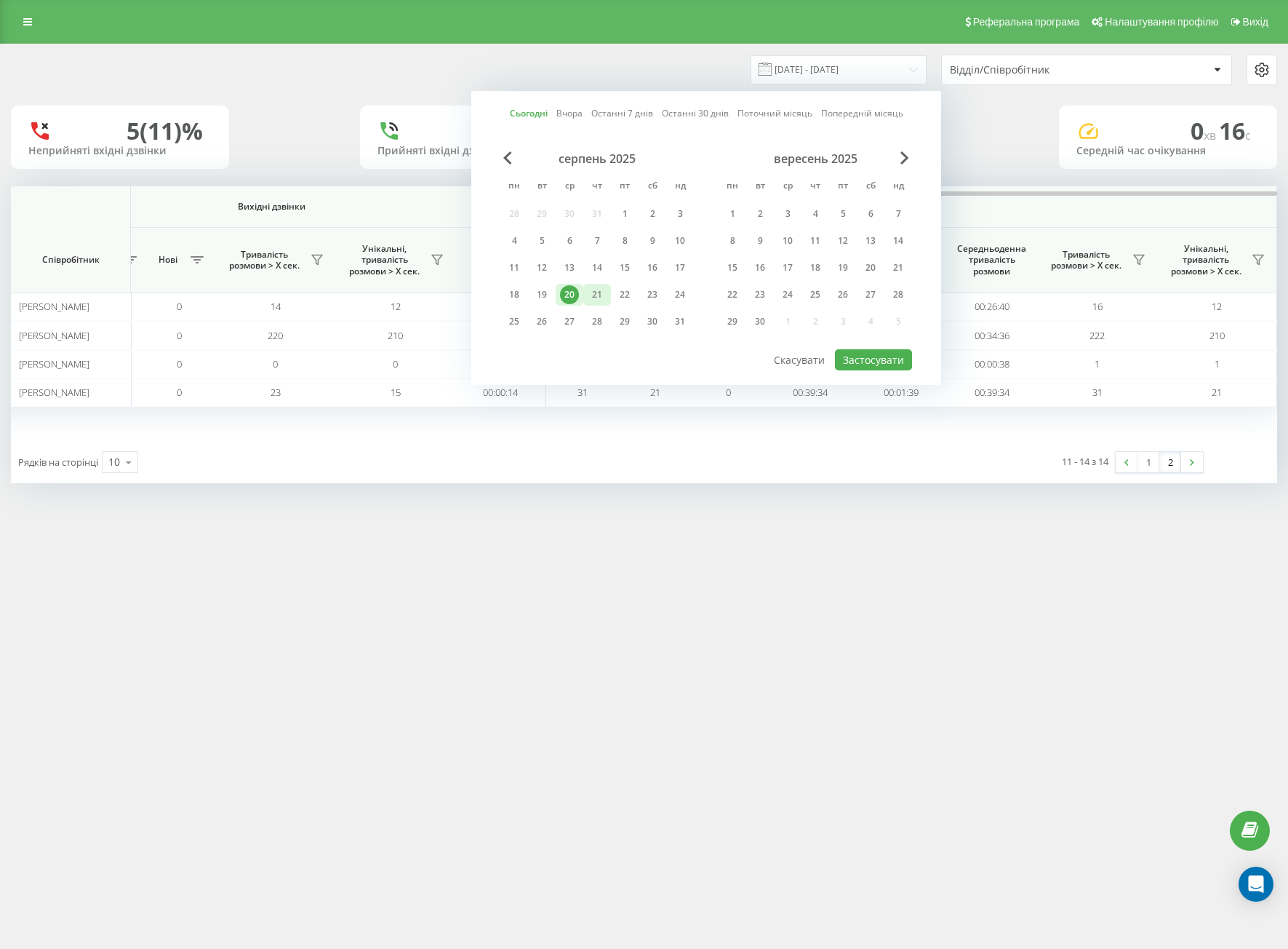
click at [603, 296] on div "21" at bounding box center [597, 295] width 19 height 19
click at [575, 296] on div "20" at bounding box center [570, 295] width 19 height 19
click at [905, 366] on button "Застосувати" at bounding box center [874, 360] width 77 height 21
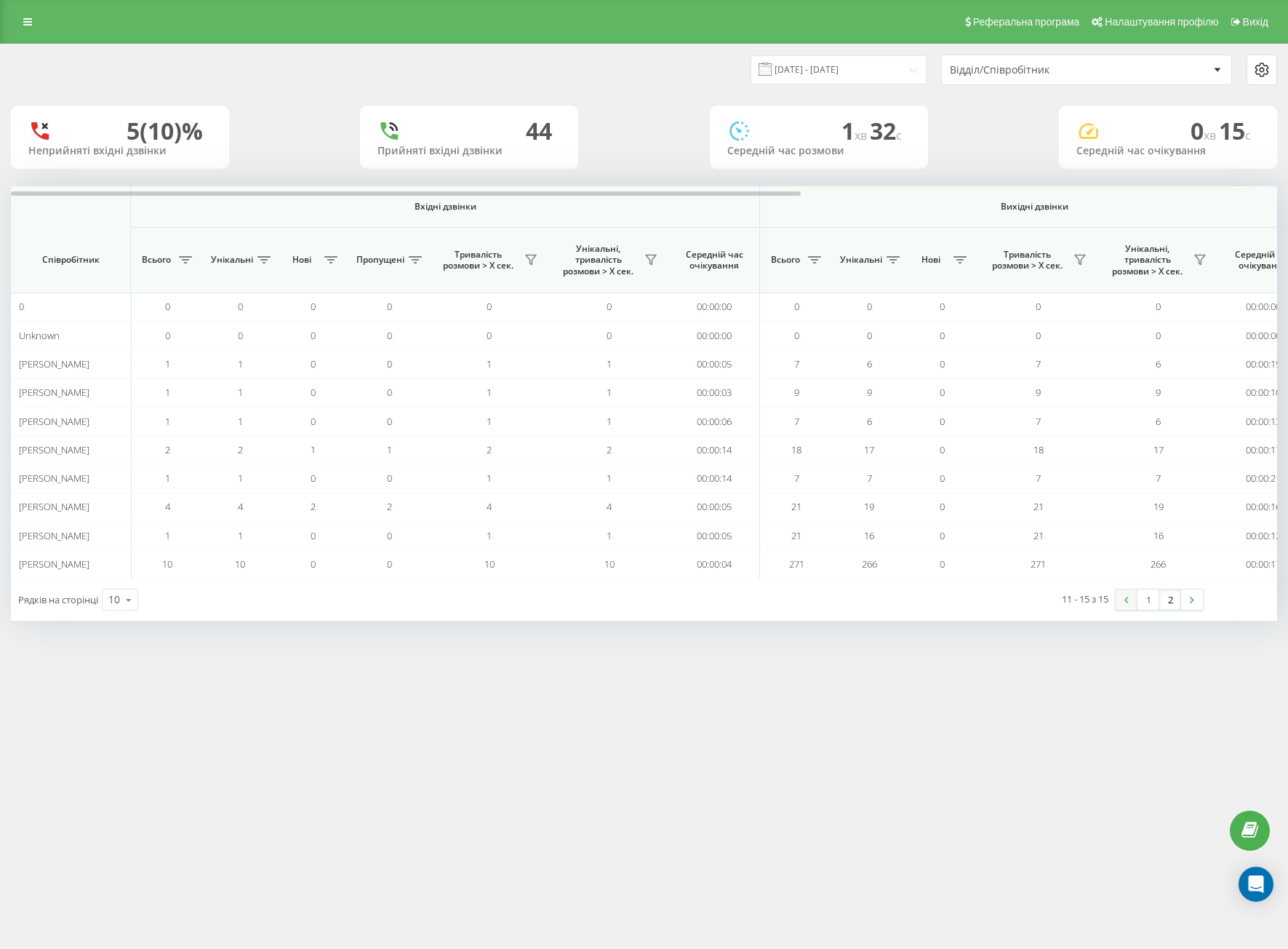
click at [1128, 600] on img at bounding box center [1127, 599] width 5 height 7
click at [1180, 609] on link "2" at bounding box center [1170, 599] width 22 height 20
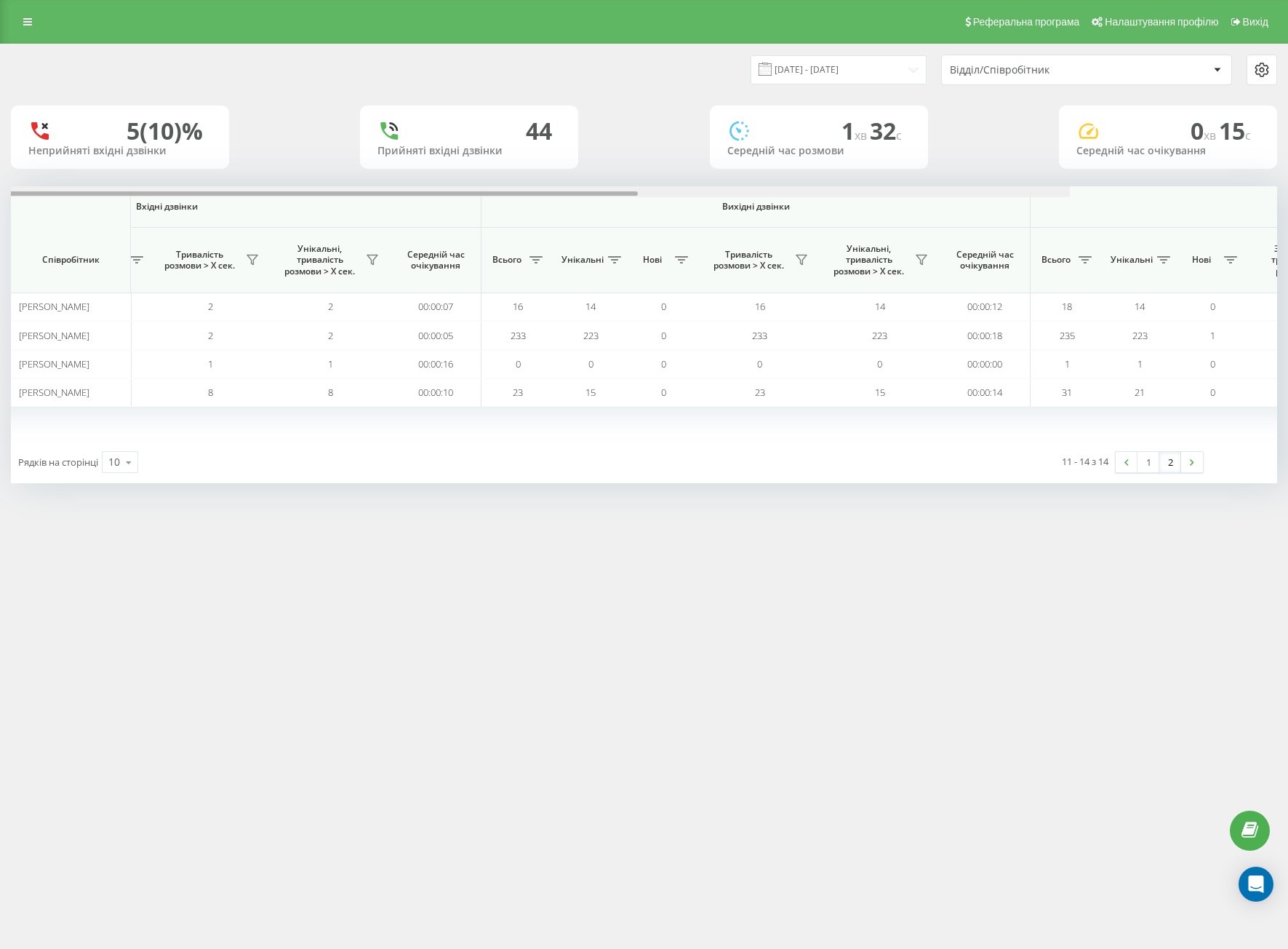
scroll to position [0, 708]
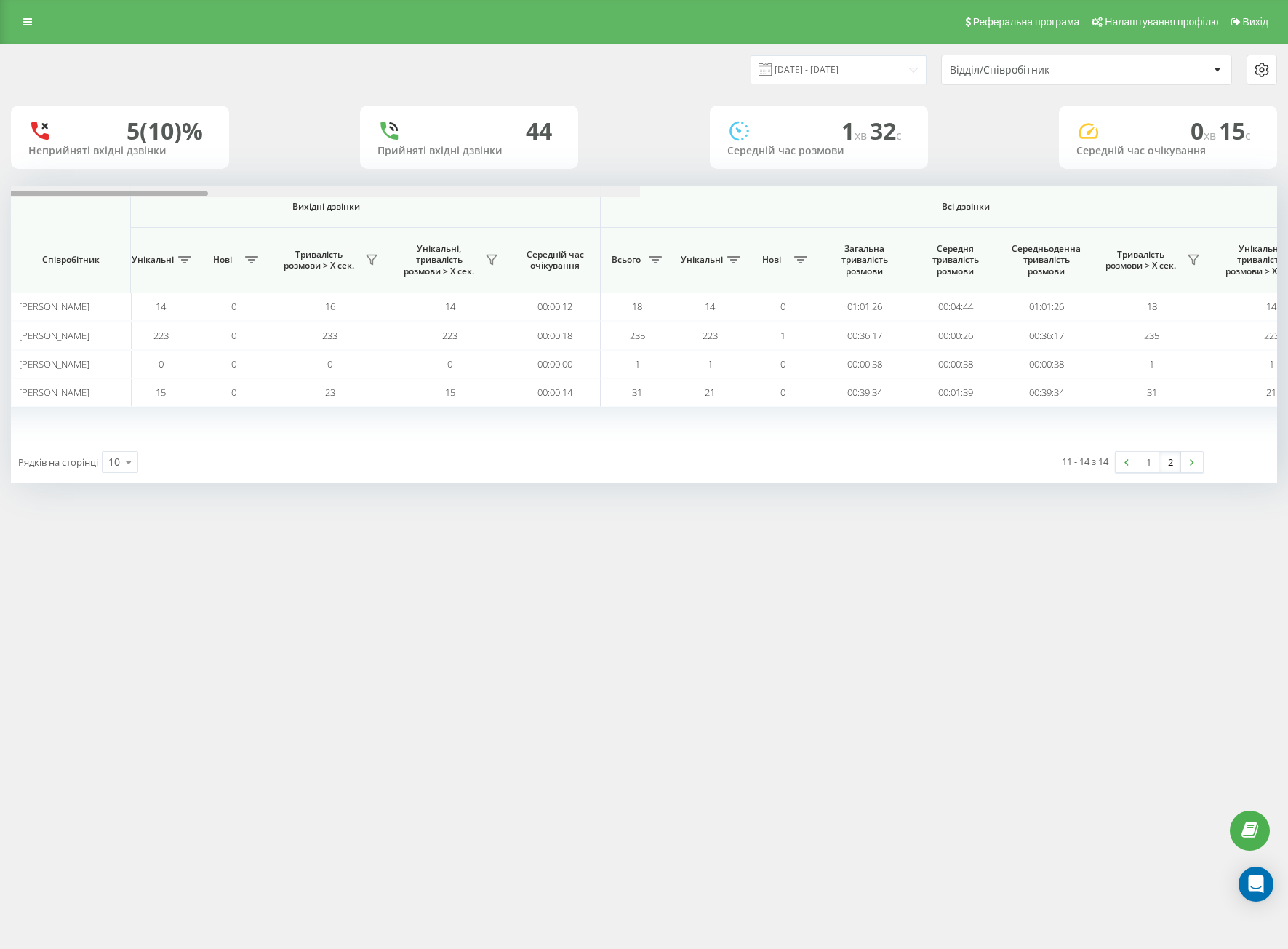
drag, startPoint x: 755, startPoint y: 191, endPoint x: 1198, endPoint y: 178, distance: 443.2
click at [1198, 178] on div "[DATE] - [DATE] Відділ/Співробітник 5 (10)% Неприйняті вхідні дзвінки 44 Прийня…" at bounding box center [643, 263] width 1266 height 438
click at [671, 709] on div "Реферальна програма Налаштування профілю Вихід [DATE] - [DATE] Відділ/Співробіт…" at bounding box center [644, 474] width 1288 height 949
